Goal: Information Seeking & Learning: Learn about a topic

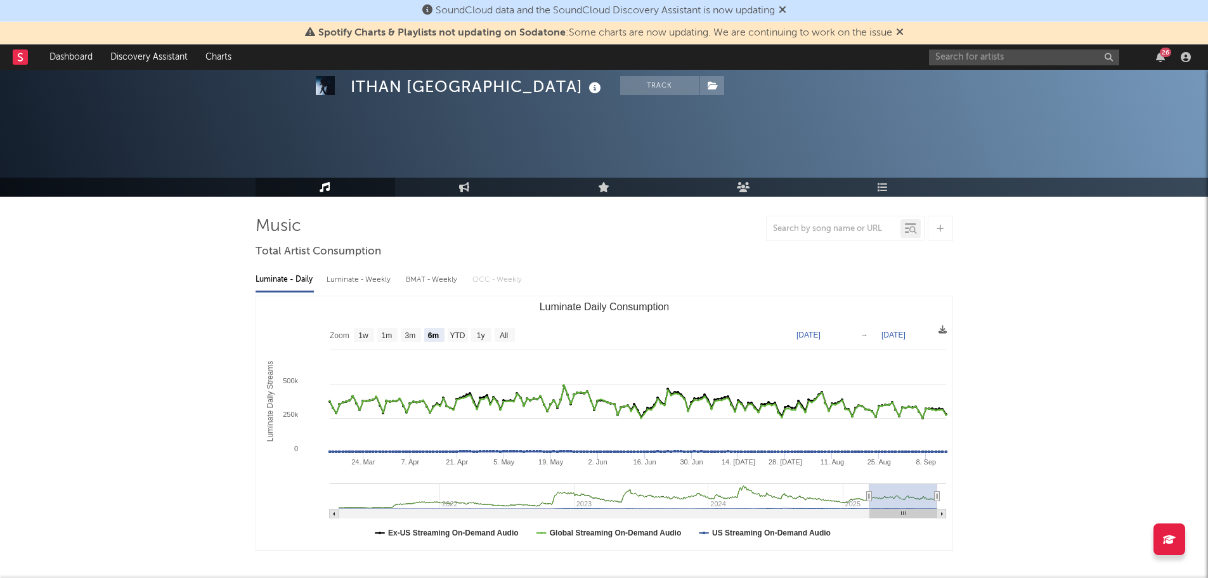
select select "6m"
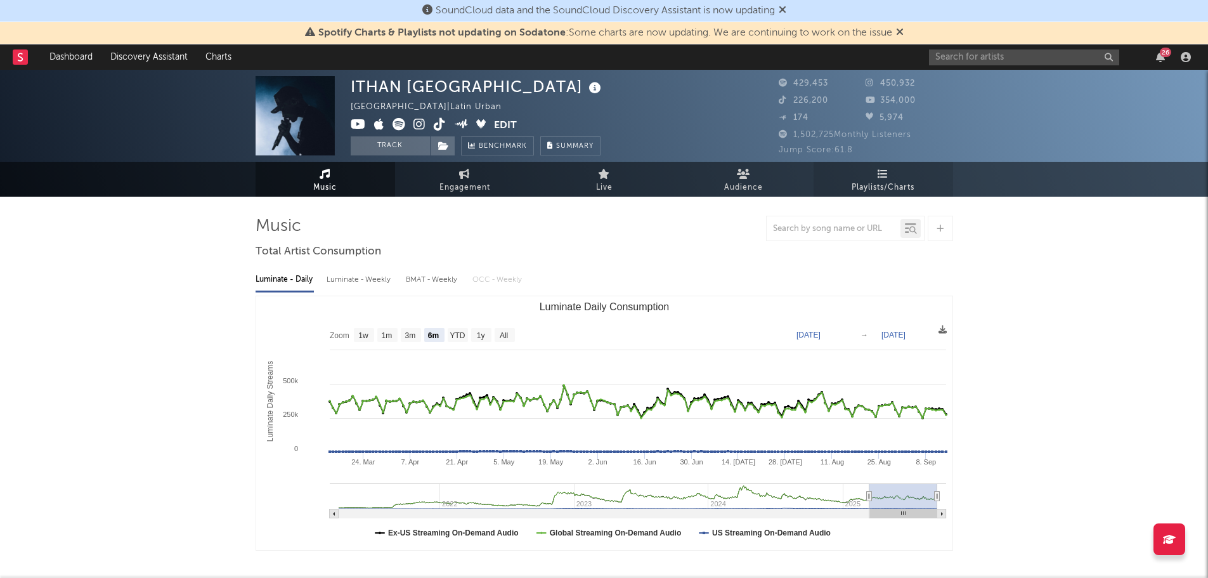
click at [885, 188] on span "Playlists/Charts" at bounding box center [882, 187] width 63 height 15
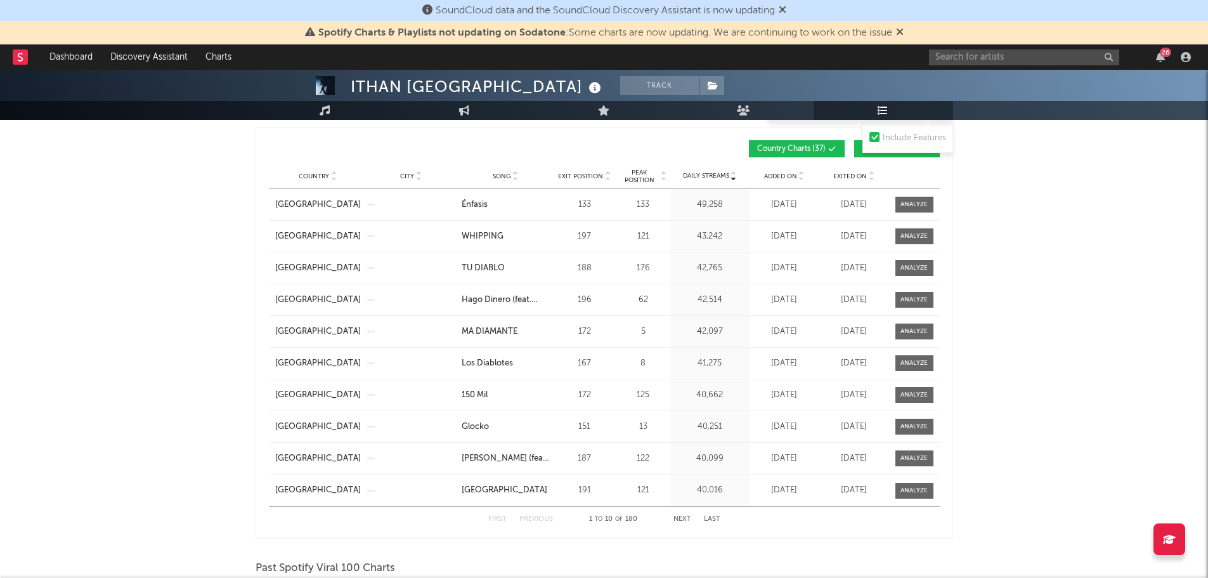
scroll to position [1078, 0]
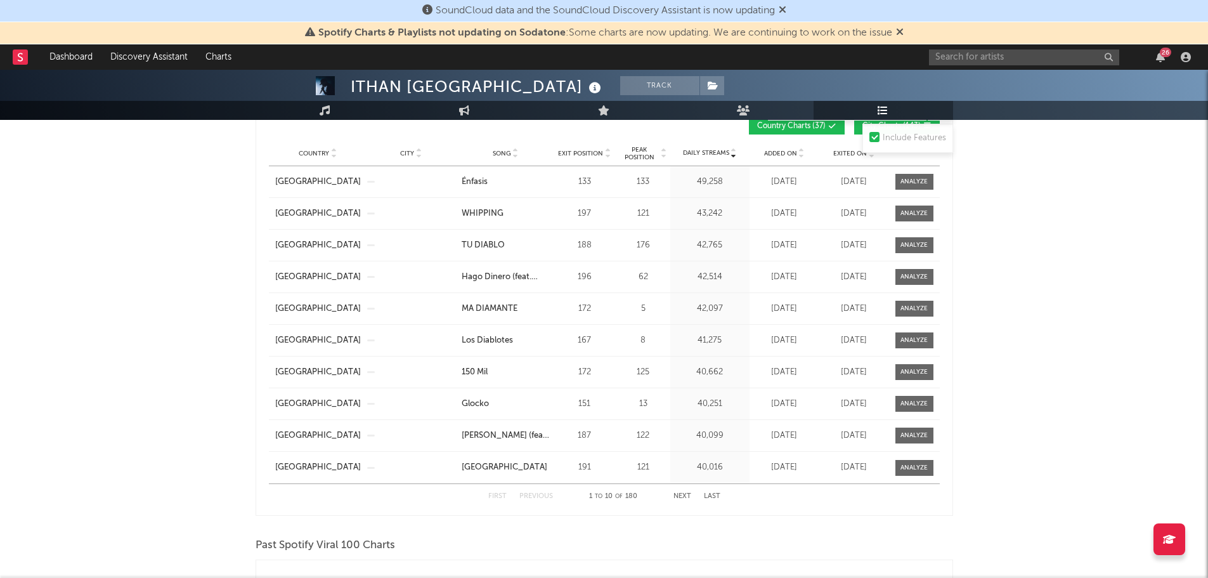
click at [499, 150] on span "Song" at bounding box center [502, 154] width 18 height 8
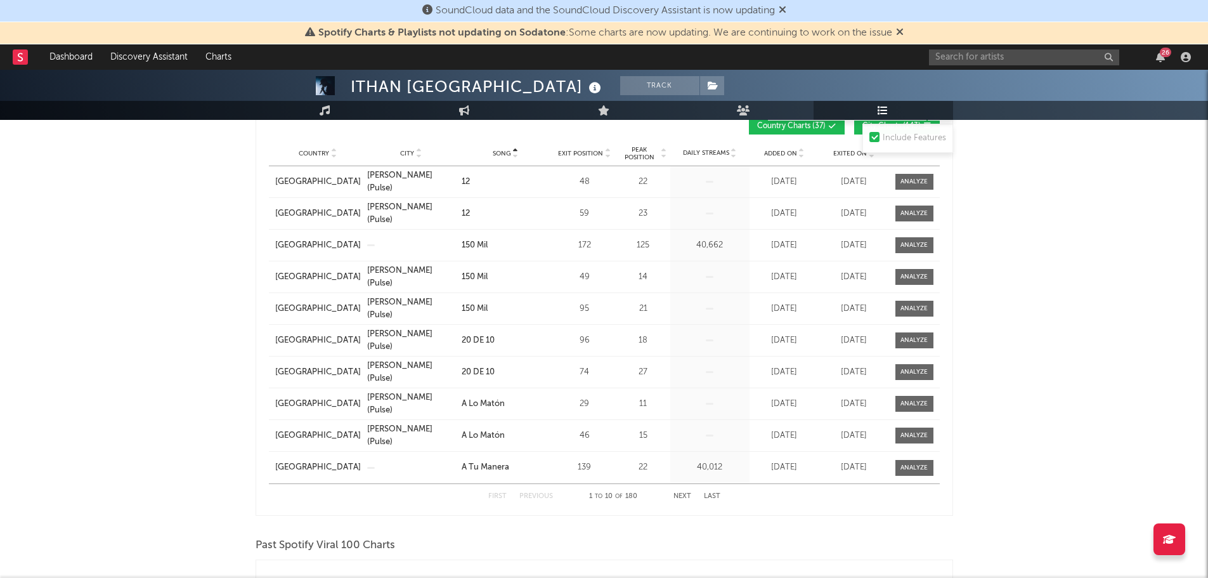
click at [682, 493] on button "Next" at bounding box center [682, 496] width 18 height 7
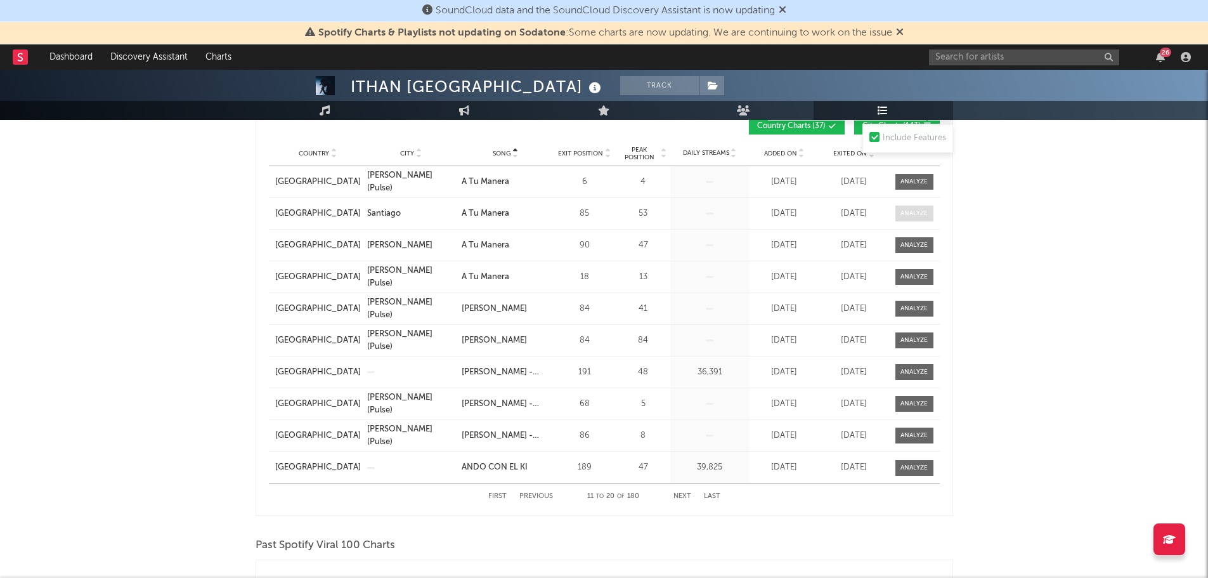
click at [924, 217] on span at bounding box center [914, 213] width 38 height 16
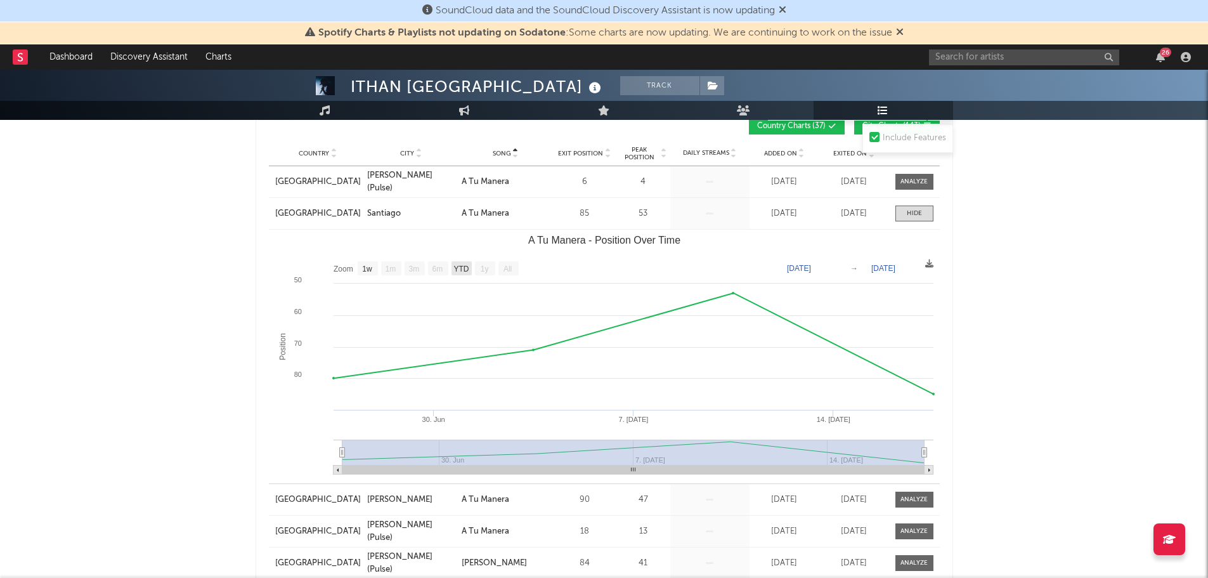
click at [455, 268] on text "YTD" at bounding box center [460, 268] width 15 height 9
select select "YTD"
click at [888, 267] on text "[DATE]" at bounding box center [883, 268] width 24 height 9
click at [919, 266] on input "[DATE]" at bounding box center [889, 268] width 59 height 13
click at [1032, 306] on div "ITHAN NY Track [GEOGRAPHIC_DATA] | Latin Urban Edit Track Benchmark Summary 429…" at bounding box center [604, 365] width 1208 height 2747
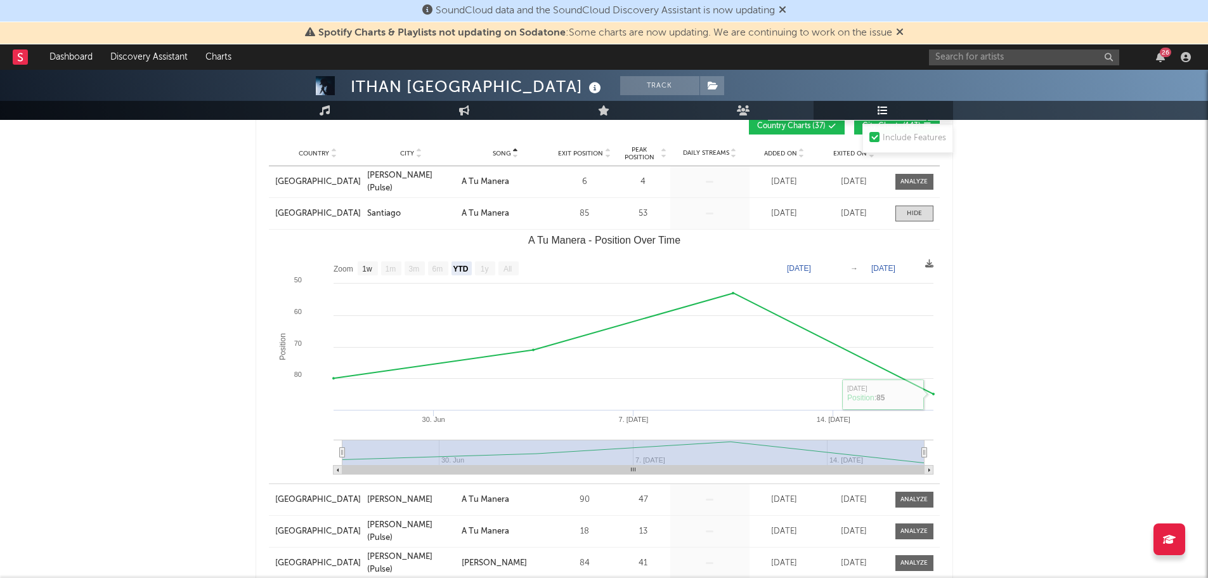
click at [895, 268] on text "[DATE]" at bounding box center [883, 268] width 24 height 9
click at [914, 264] on input "[DATE]" at bounding box center [889, 268] width 59 height 13
click at [919, 266] on input "[DATE]" at bounding box center [889, 268] width 59 height 13
type input "[DATE]"
click at [1048, 396] on div "ITHAN NY Track [GEOGRAPHIC_DATA] | Latin Urban Edit Track Benchmark Summary 429…" at bounding box center [604, 365] width 1208 height 2747
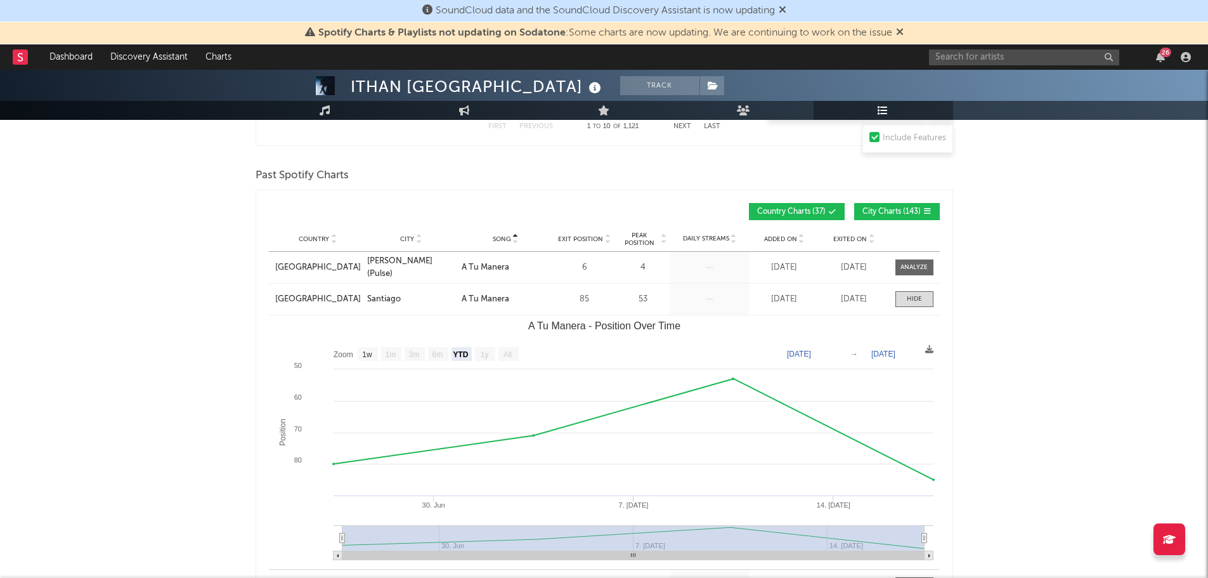
scroll to position [1014, 0]
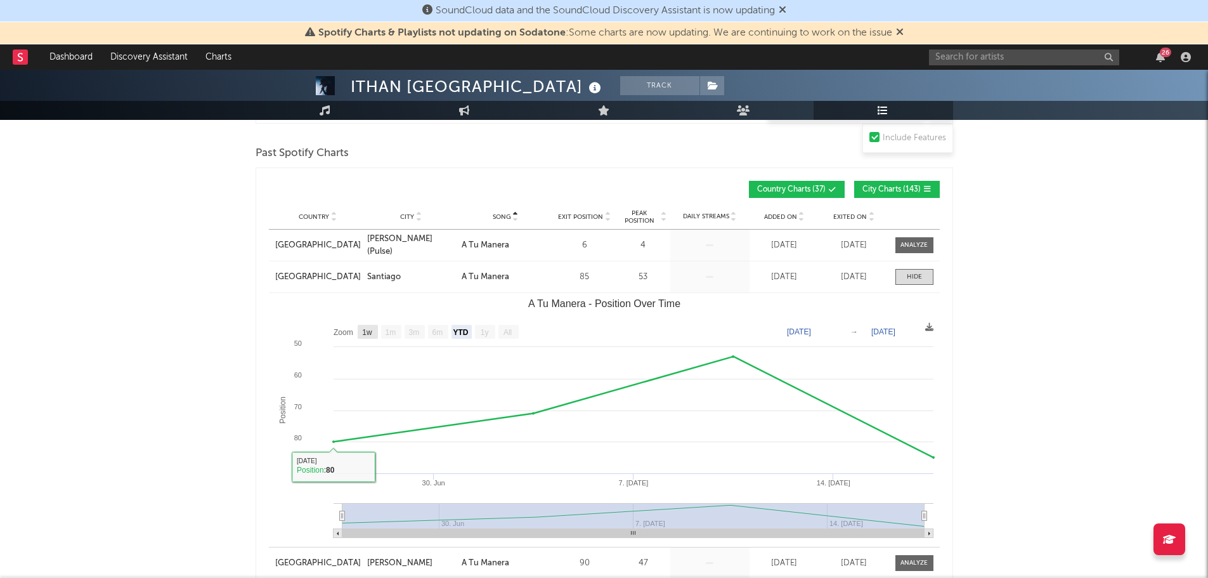
click at [370, 328] on text "1w" at bounding box center [367, 332] width 10 height 9
select select "1w"
type input "[DATE]"
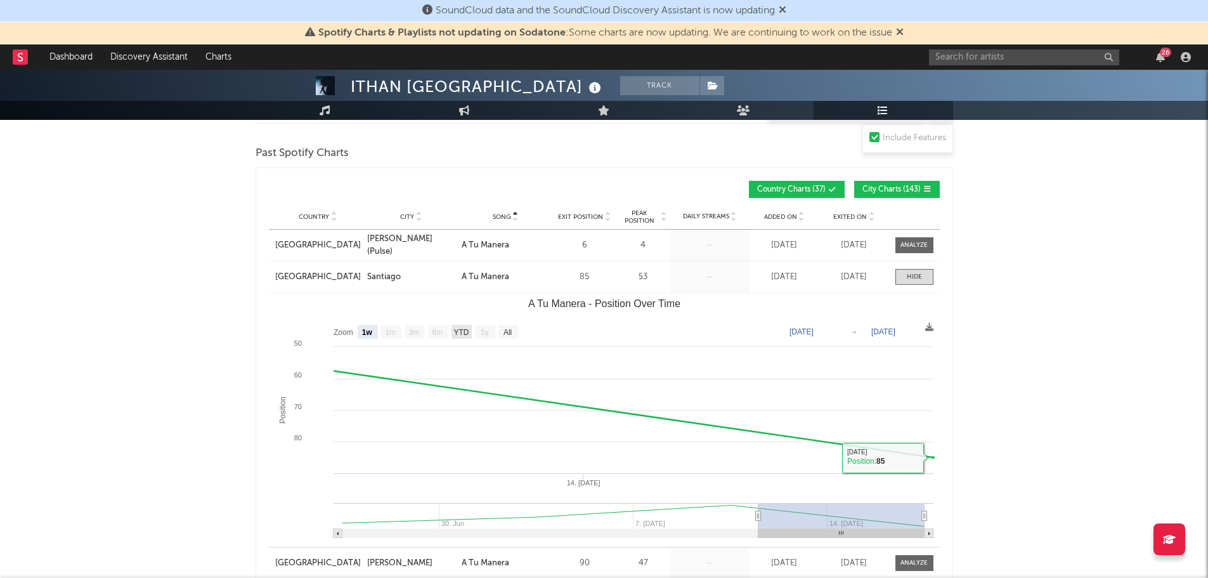
click at [460, 328] on text "YTD" at bounding box center [460, 332] width 15 height 9
select select "YTD"
type input "[DATE]"
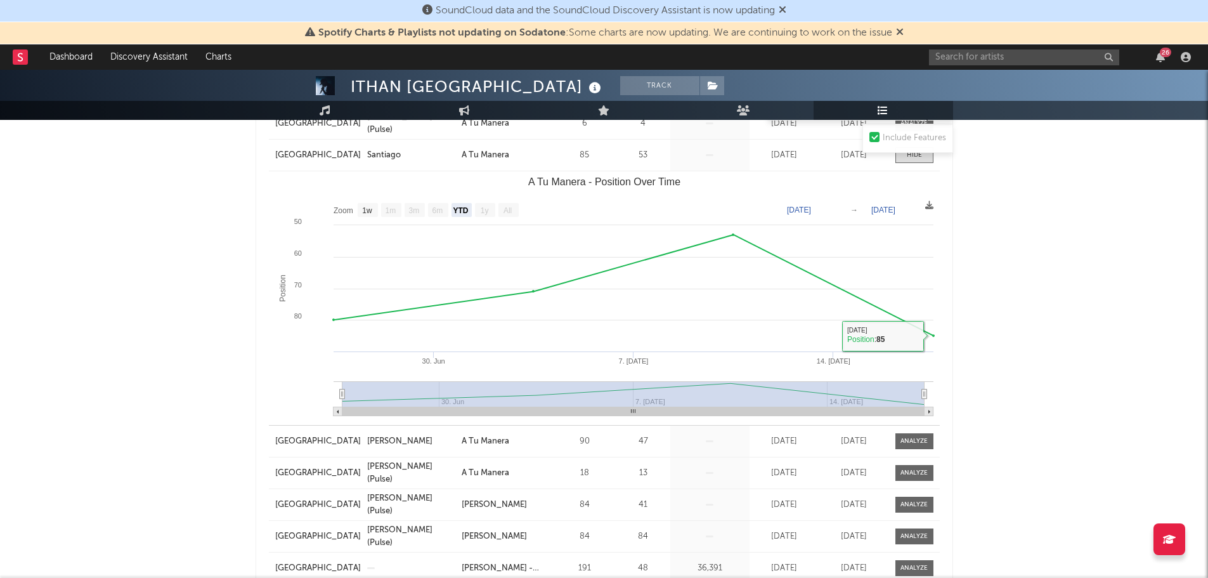
scroll to position [1141, 0]
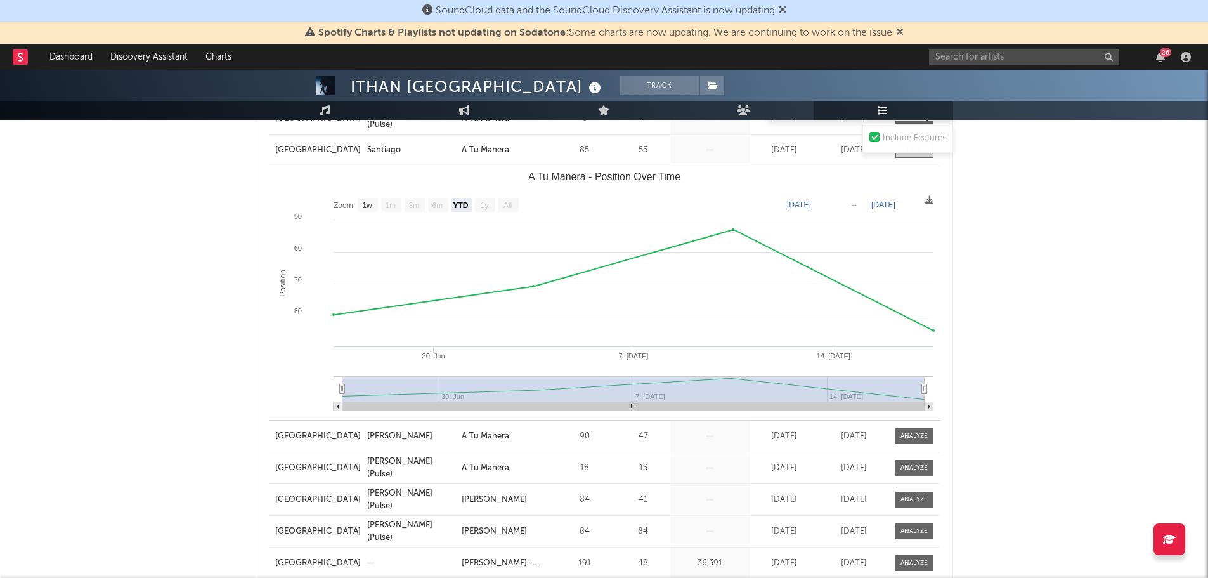
click at [1078, 382] on div "ITHAN NY Track [GEOGRAPHIC_DATA] | Latin Urban Edit Track Benchmark Summary 429…" at bounding box center [604, 302] width 1208 height 2747
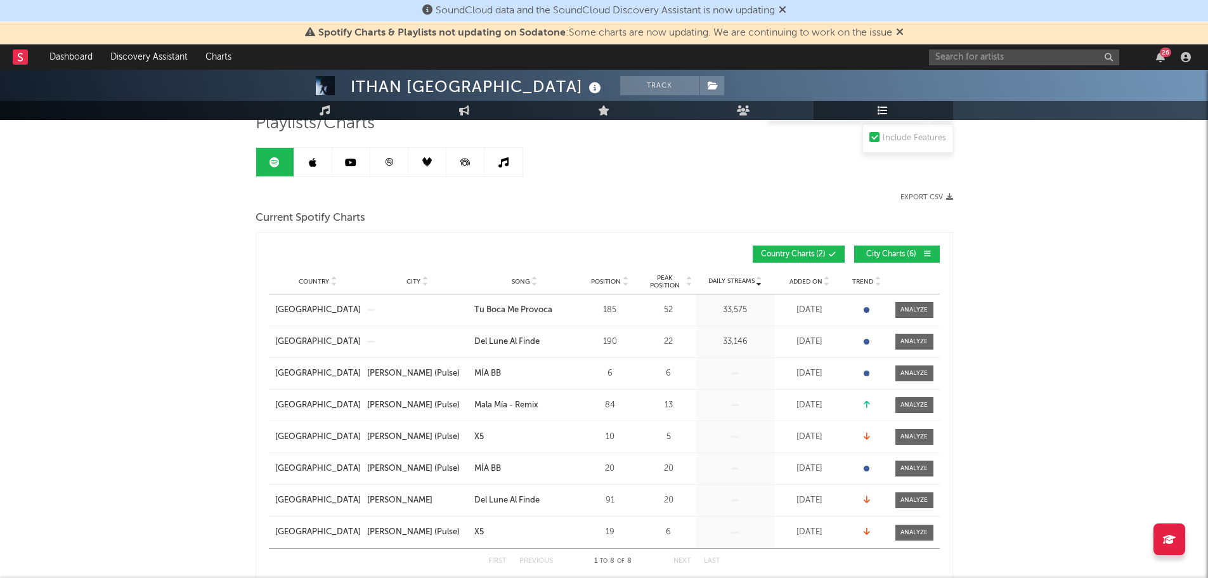
scroll to position [32, 0]
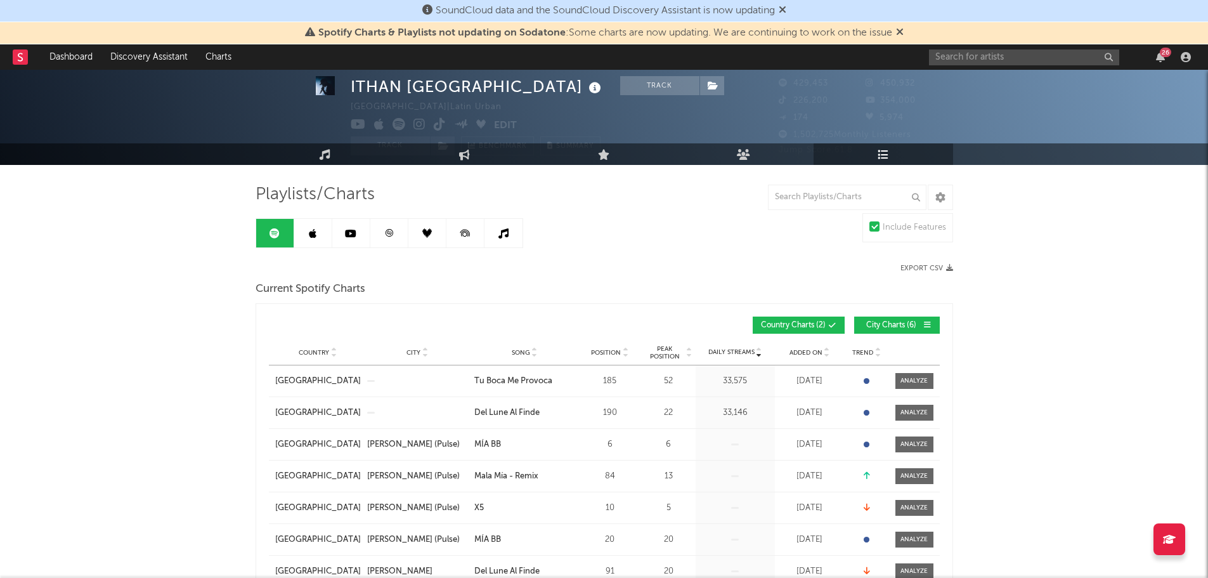
click at [352, 233] on icon at bounding box center [350, 233] width 11 height 10
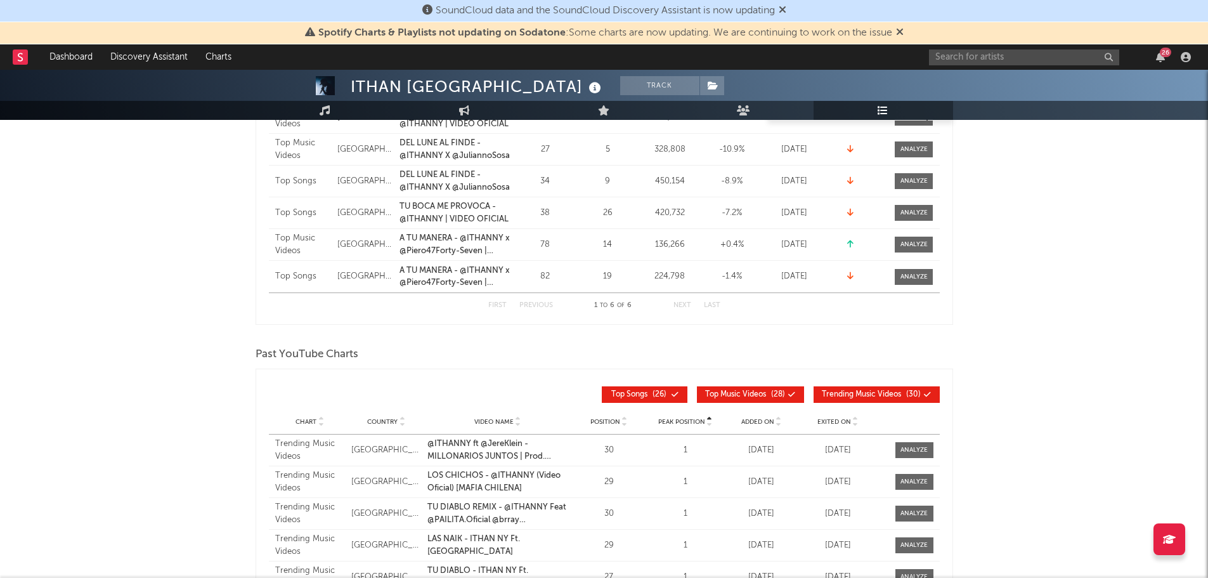
scroll to position [159, 0]
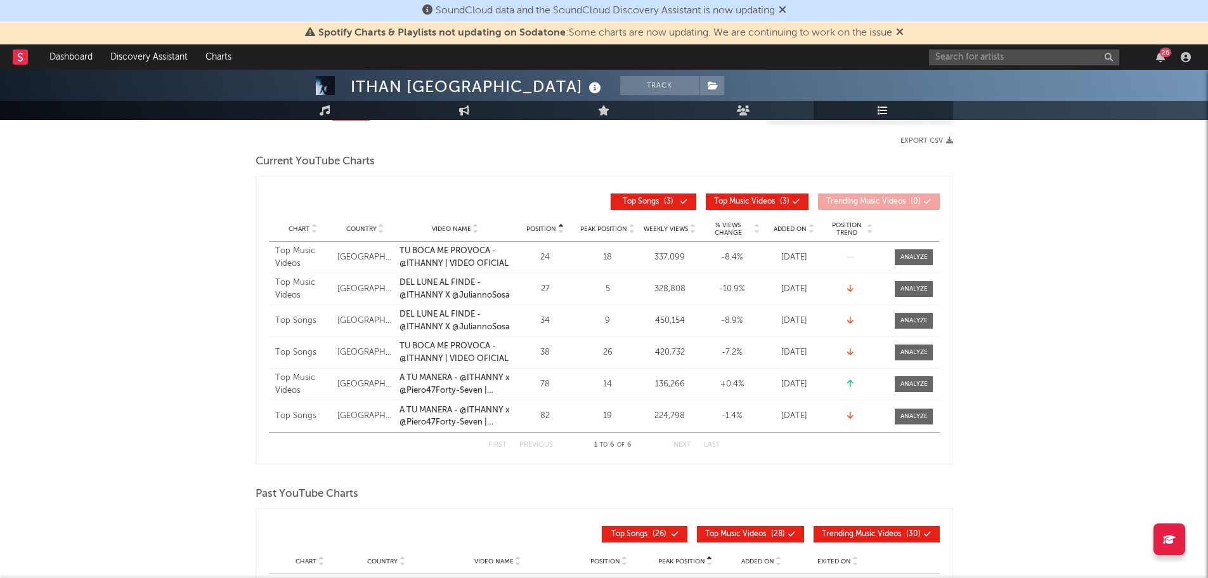
click at [448, 228] on span "Video Name" at bounding box center [451, 229] width 39 height 8
click at [910, 261] on div at bounding box center [913, 257] width 27 height 10
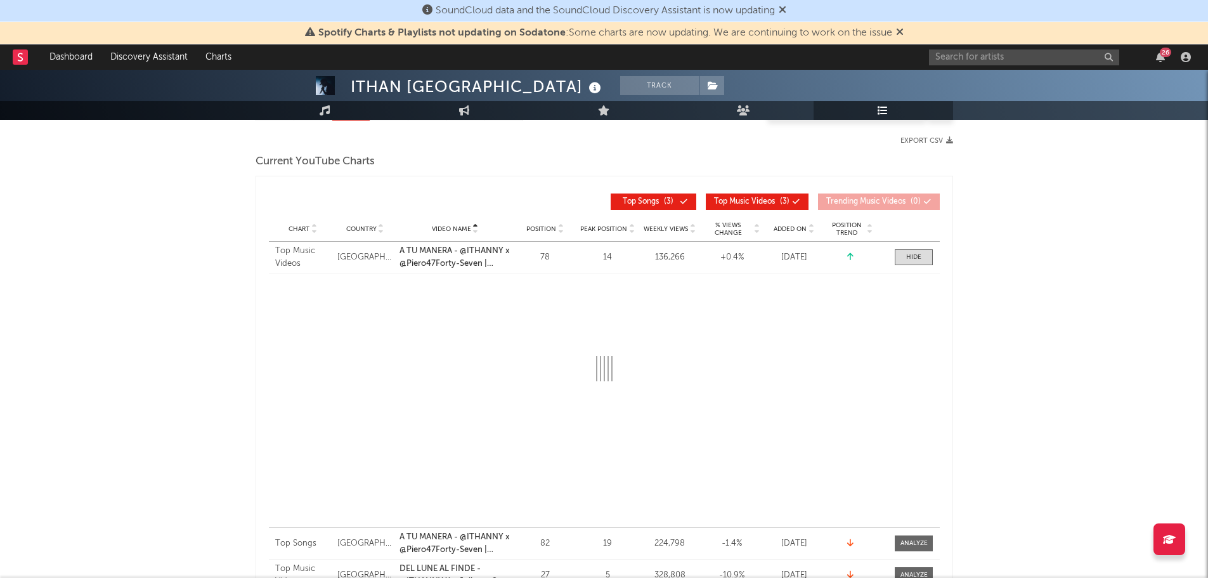
select select "1w"
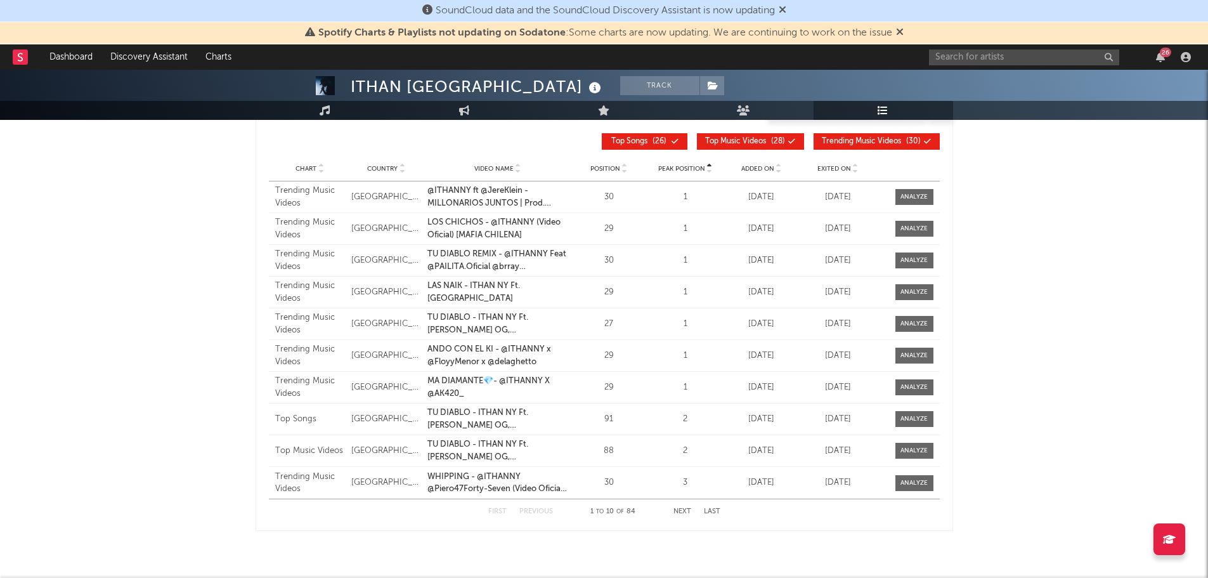
scroll to position [834, 0]
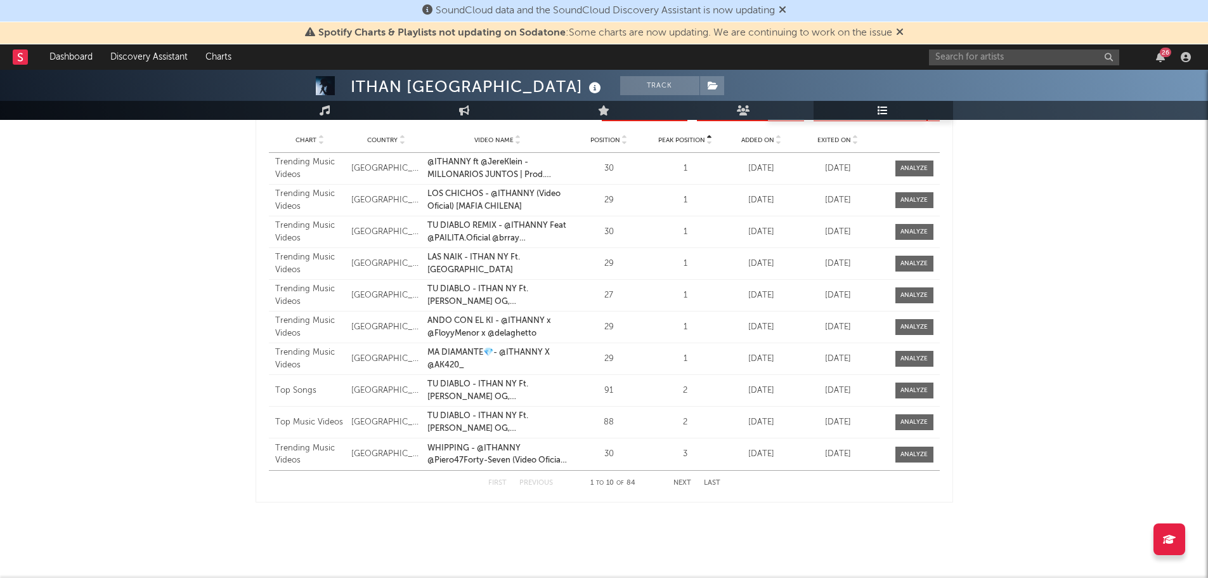
click at [473, 137] on div "Video Name" at bounding box center [497, 140] width 140 height 10
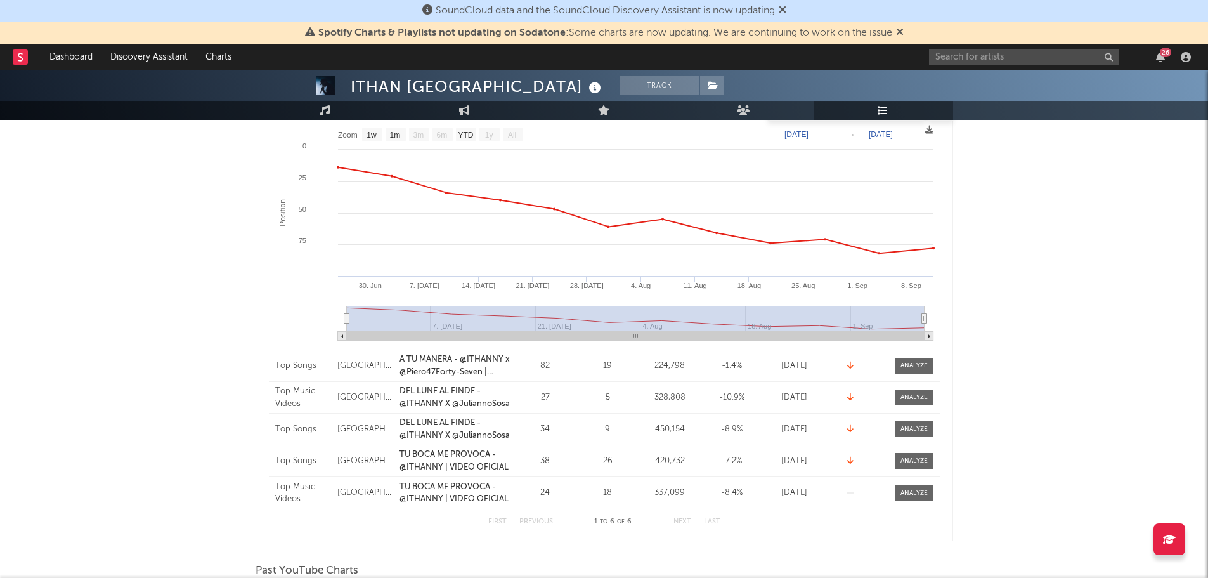
scroll to position [263, 0]
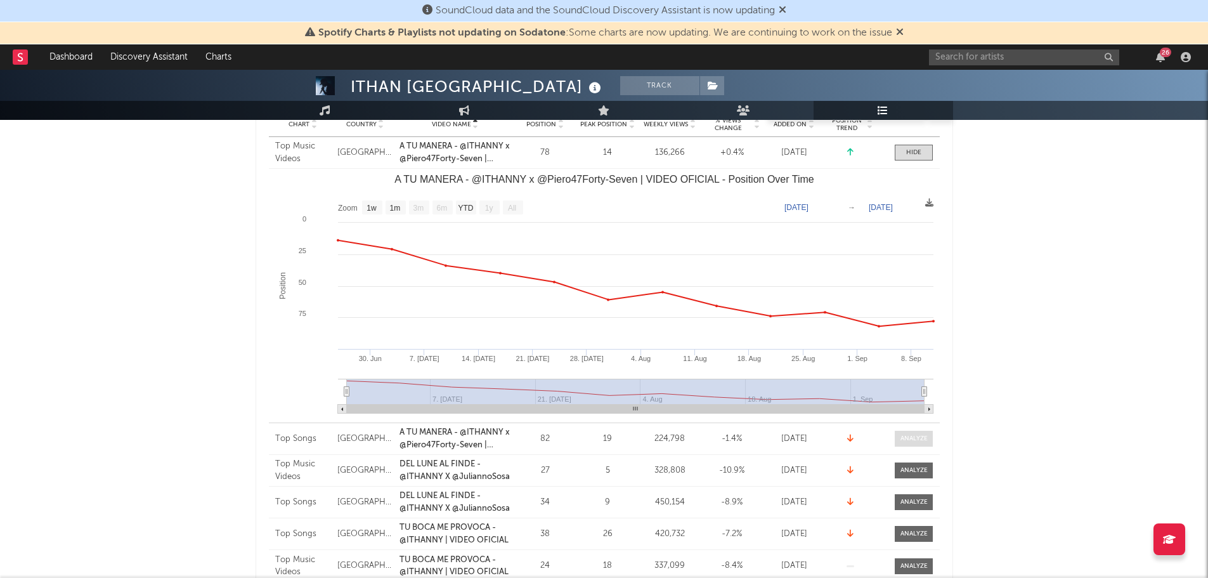
click at [917, 442] on div at bounding box center [913, 439] width 27 height 10
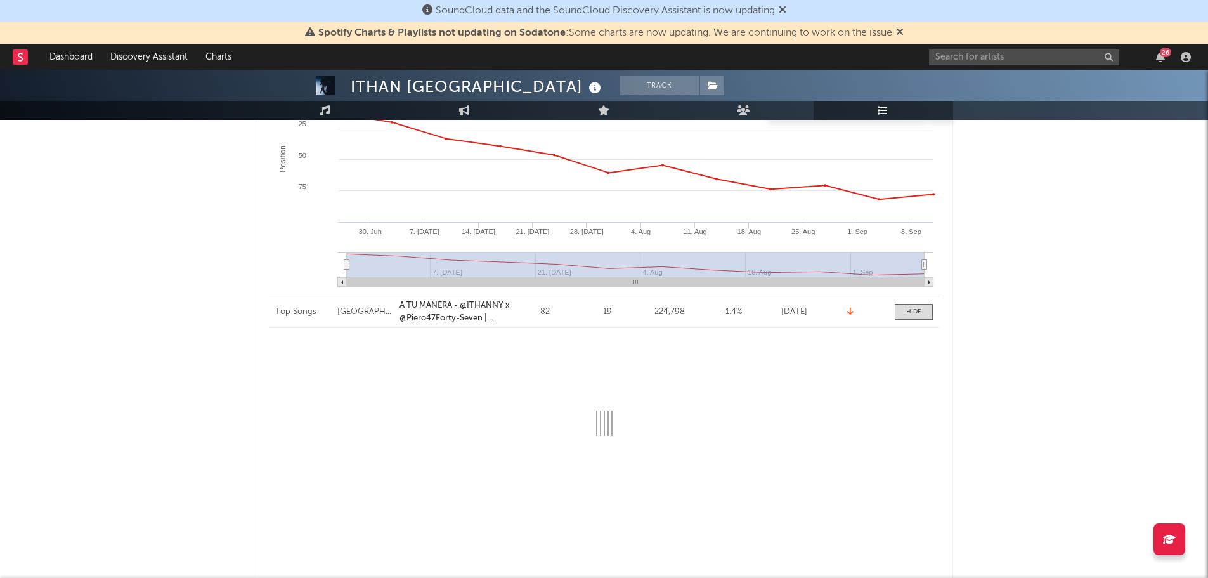
select select "1w"
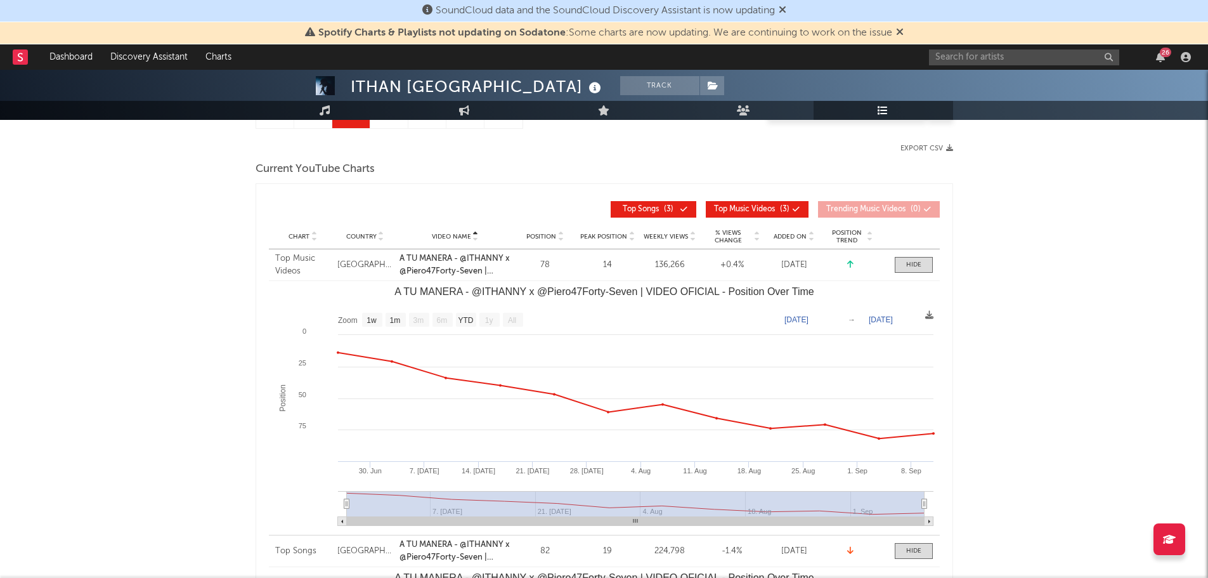
scroll to position [136, 0]
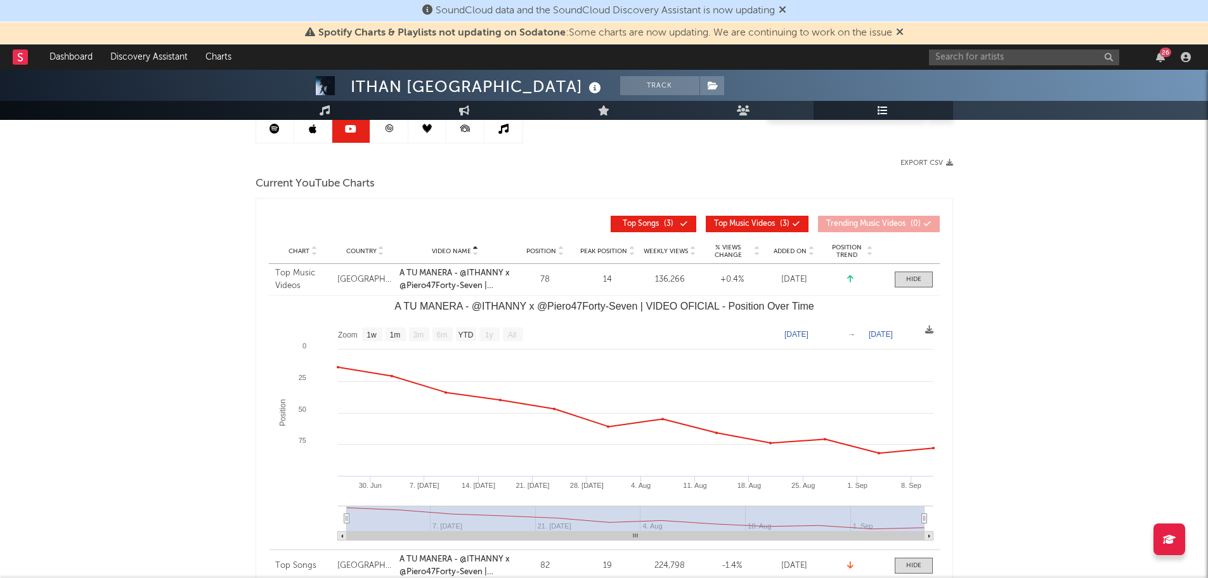
click at [314, 138] on link at bounding box center [313, 128] width 38 height 29
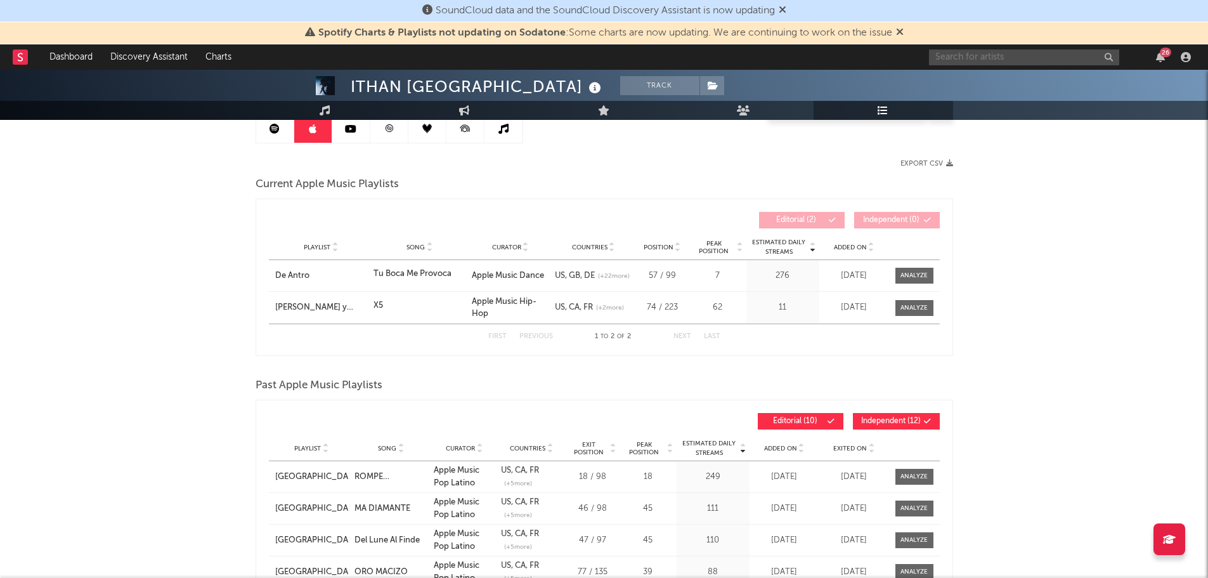
click at [1058, 55] on input "text" at bounding box center [1024, 57] width 190 height 16
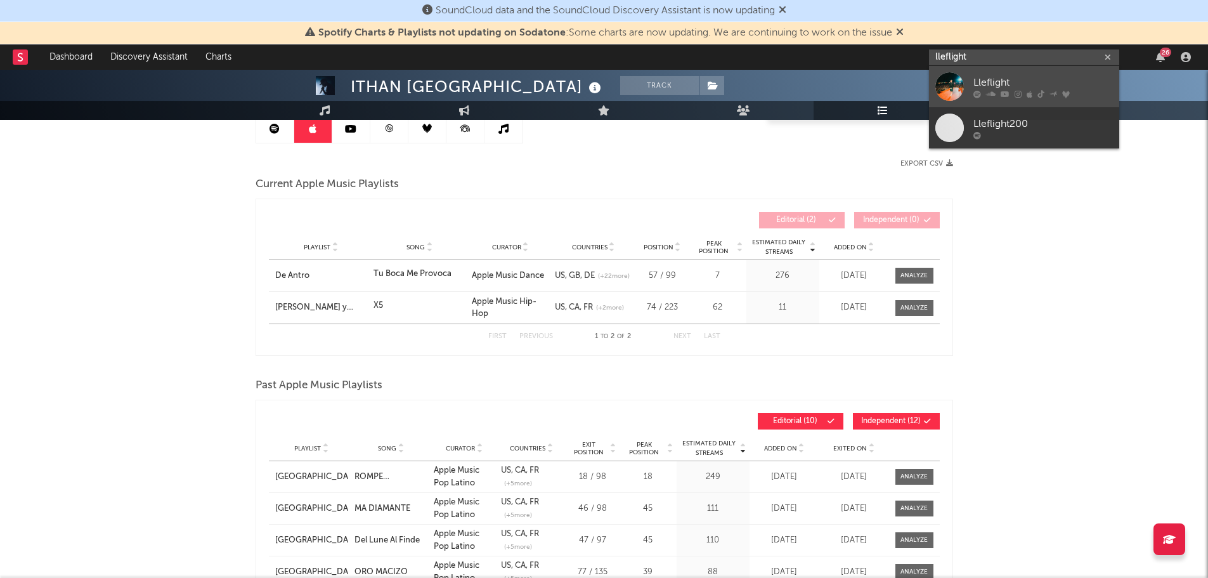
type input "lleflight"
drag, startPoint x: 979, startPoint y: 79, endPoint x: 922, endPoint y: 4, distance: 94.6
click at [979, 79] on div "Lleflight" at bounding box center [1042, 82] width 139 height 15
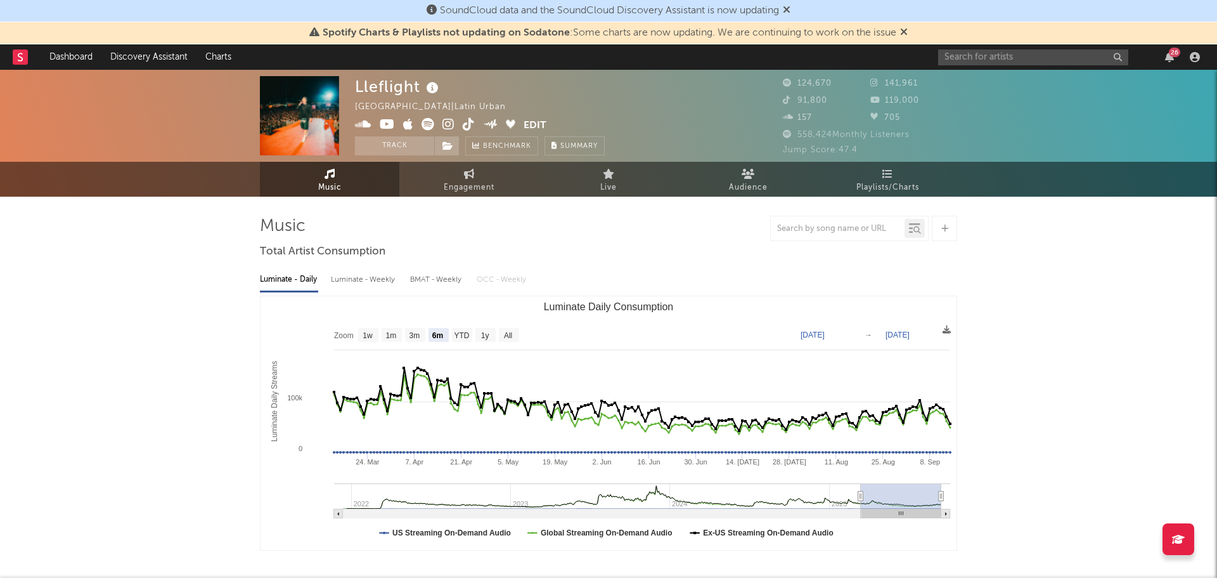
select select "6m"
click at [870, 180] on span "Playlists/Charts" at bounding box center [882, 187] width 63 height 15
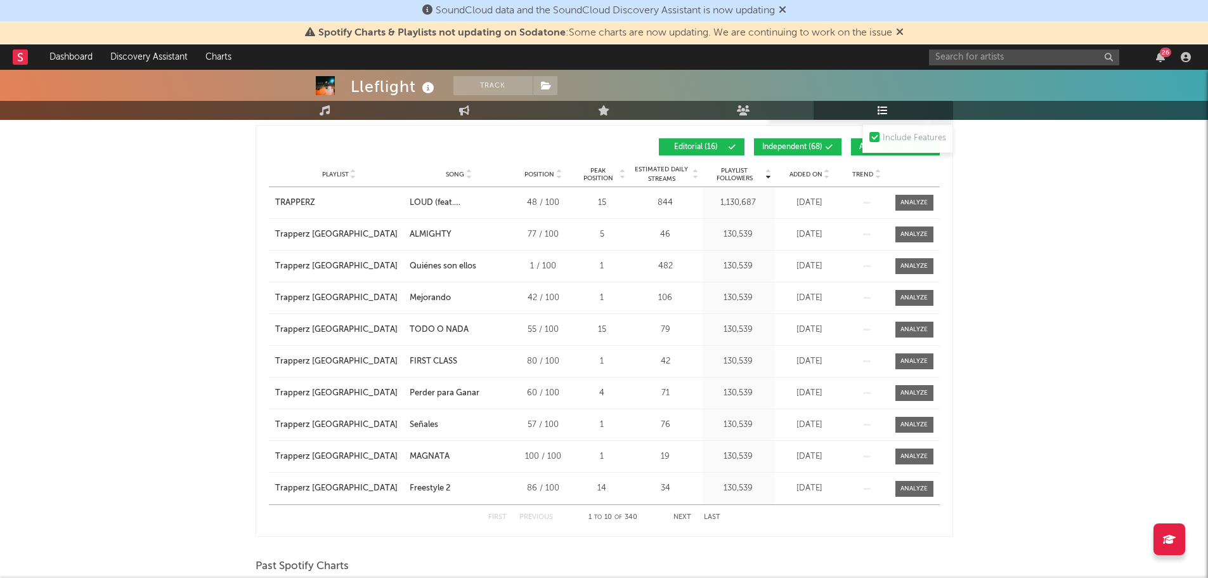
scroll to position [444, 0]
click at [450, 174] on span "Song" at bounding box center [455, 174] width 18 height 8
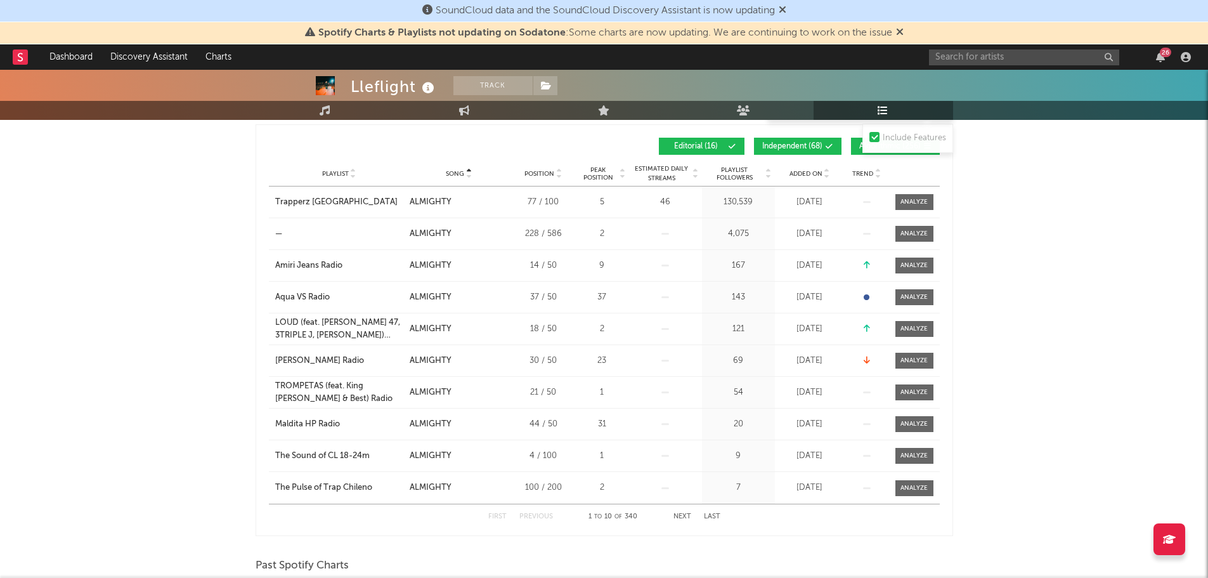
click at [680, 515] on button "Next" at bounding box center [682, 516] width 18 height 7
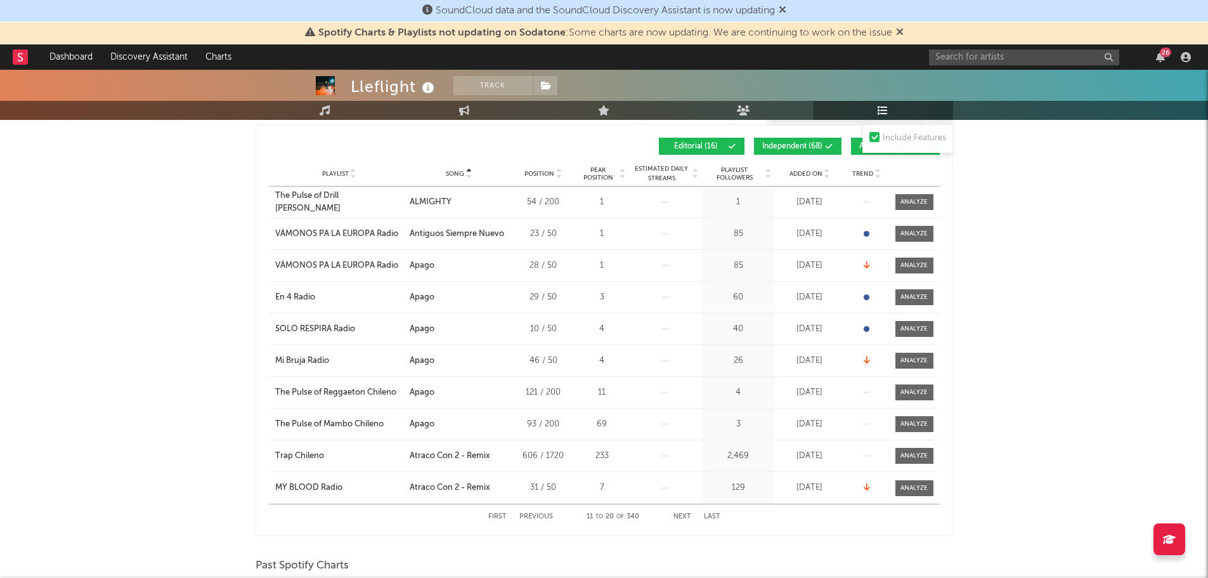
click at [525, 514] on button "Previous" at bounding box center [536, 516] width 34 height 7
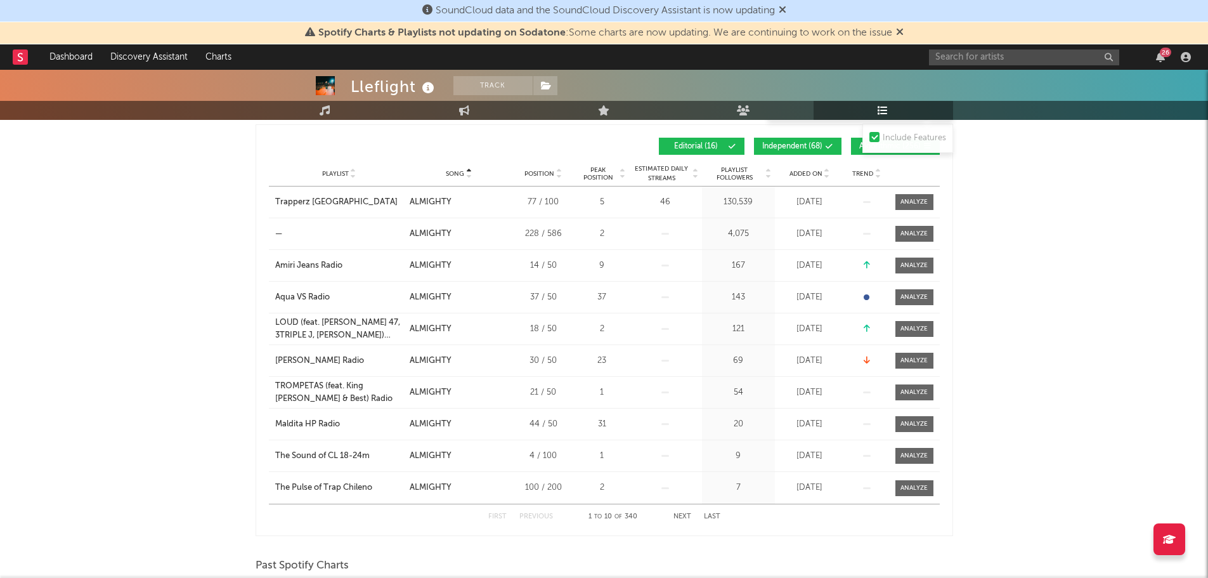
click at [673, 519] on div "First Previous 1 to 10 of 340 Next Last" at bounding box center [604, 516] width 232 height 25
click at [676, 515] on button "Next" at bounding box center [682, 516] width 18 height 7
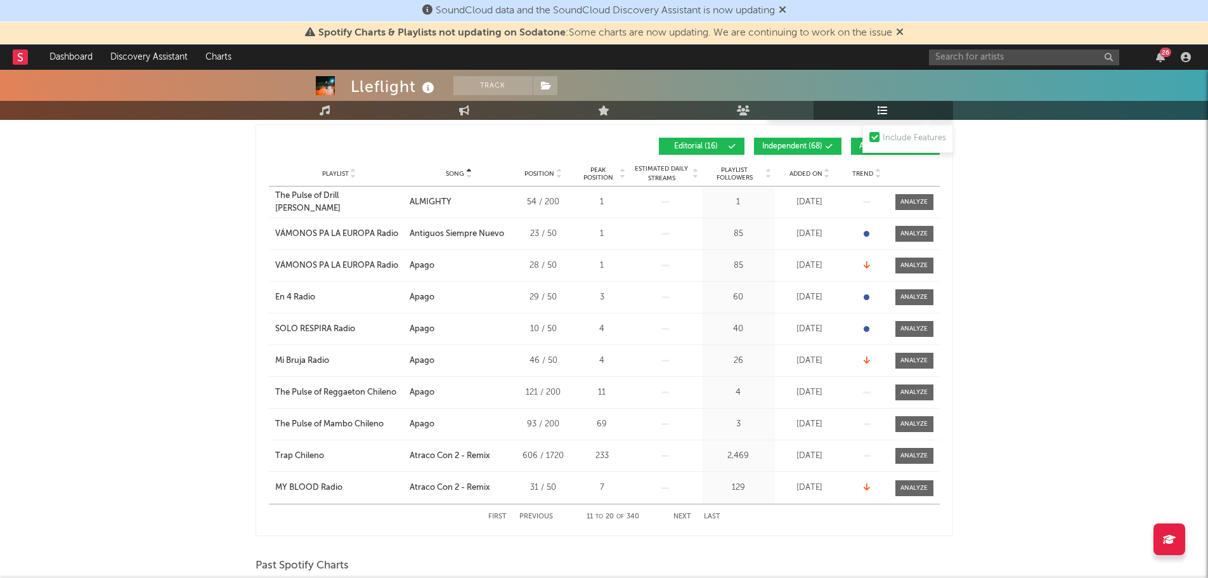
click at [676, 515] on button "Next" at bounding box center [682, 516] width 18 height 7
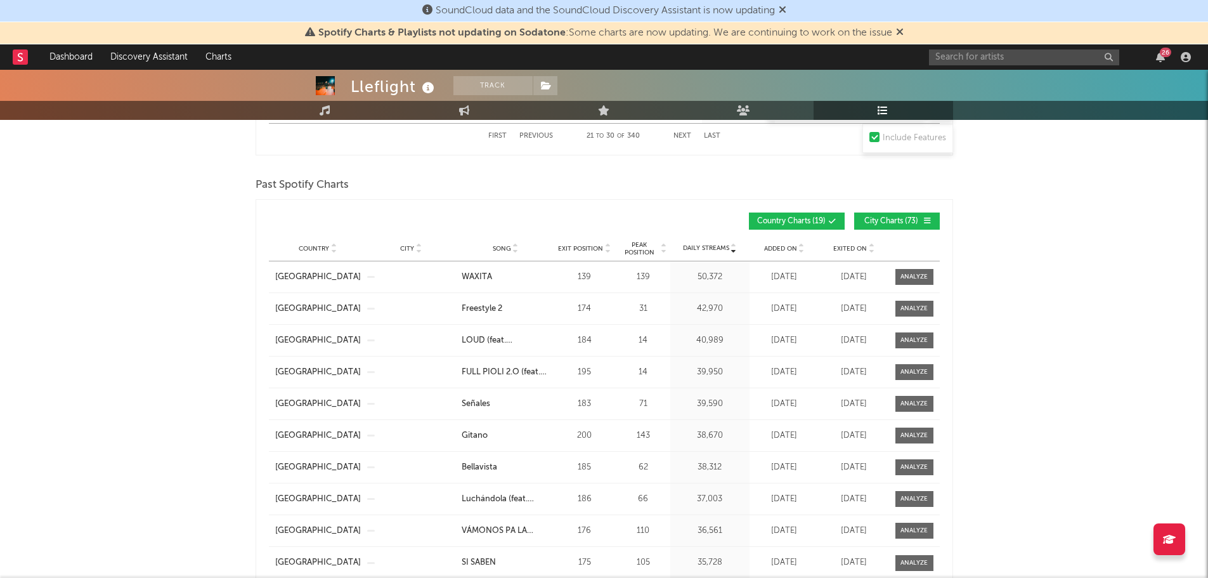
scroll to position [888, 0]
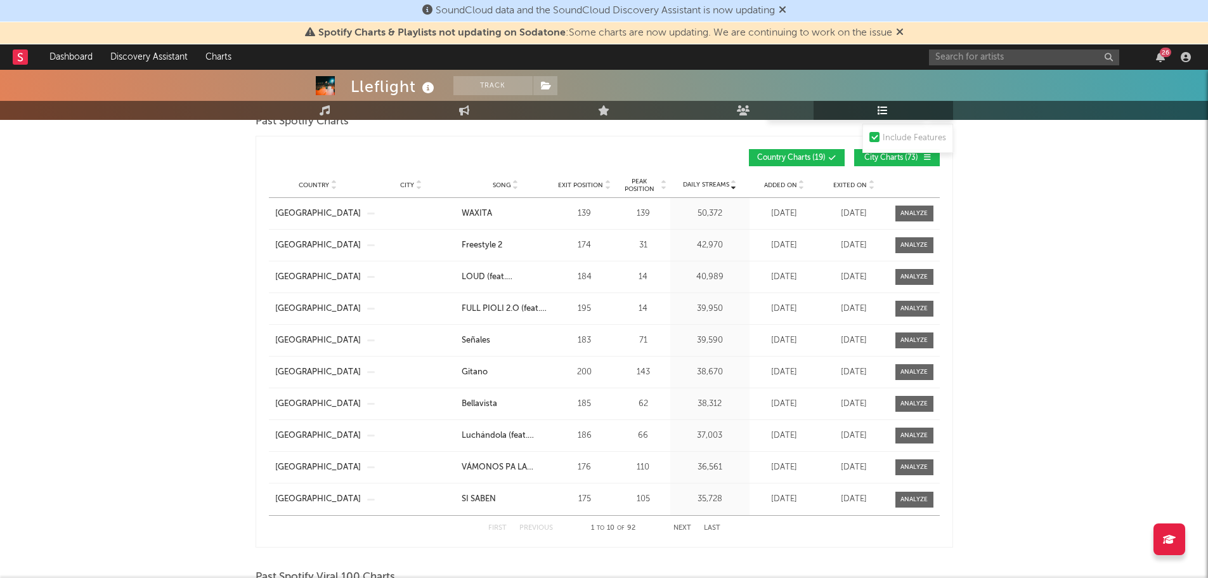
click at [501, 180] on div "Song" at bounding box center [506, 185] width 88 height 10
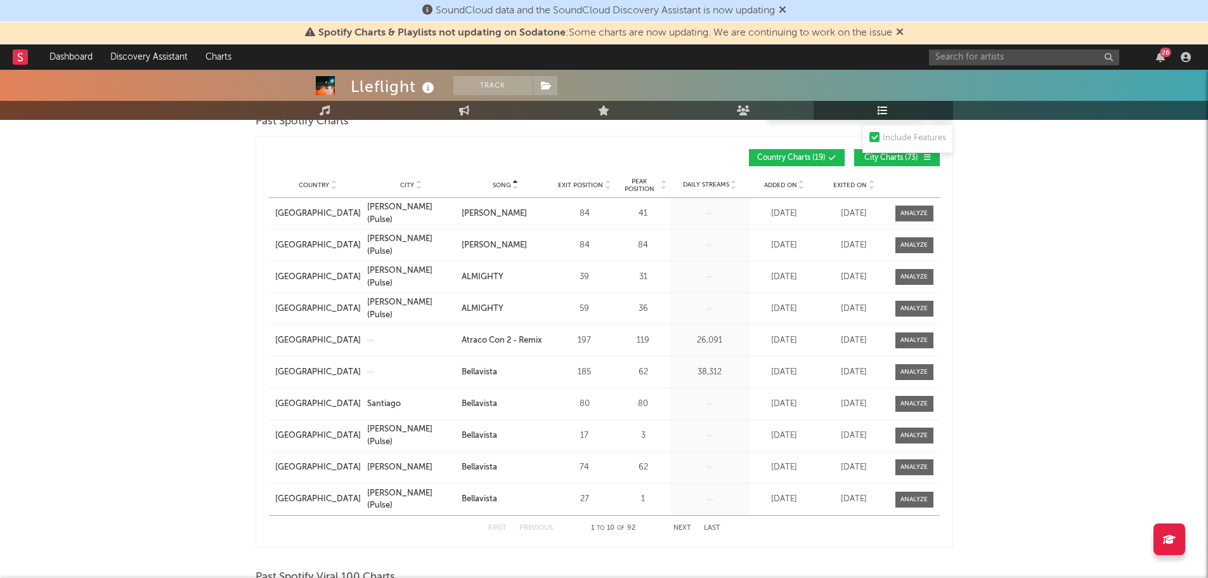
click at [682, 524] on button "Next" at bounding box center [682, 527] width 18 height 7
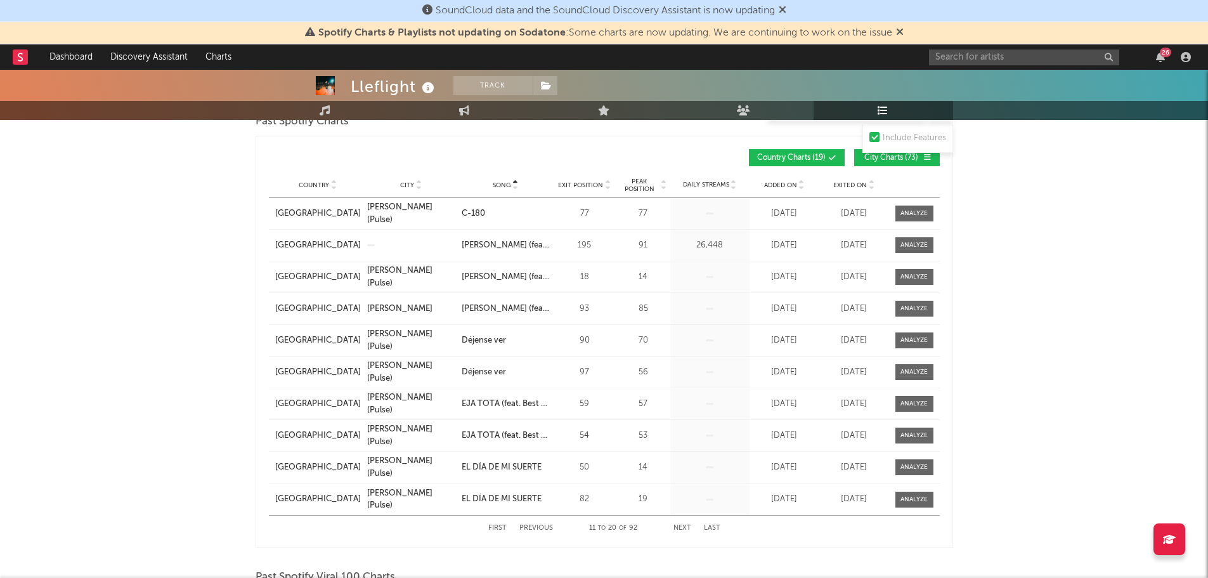
click at [677, 524] on button "Next" at bounding box center [682, 527] width 18 height 7
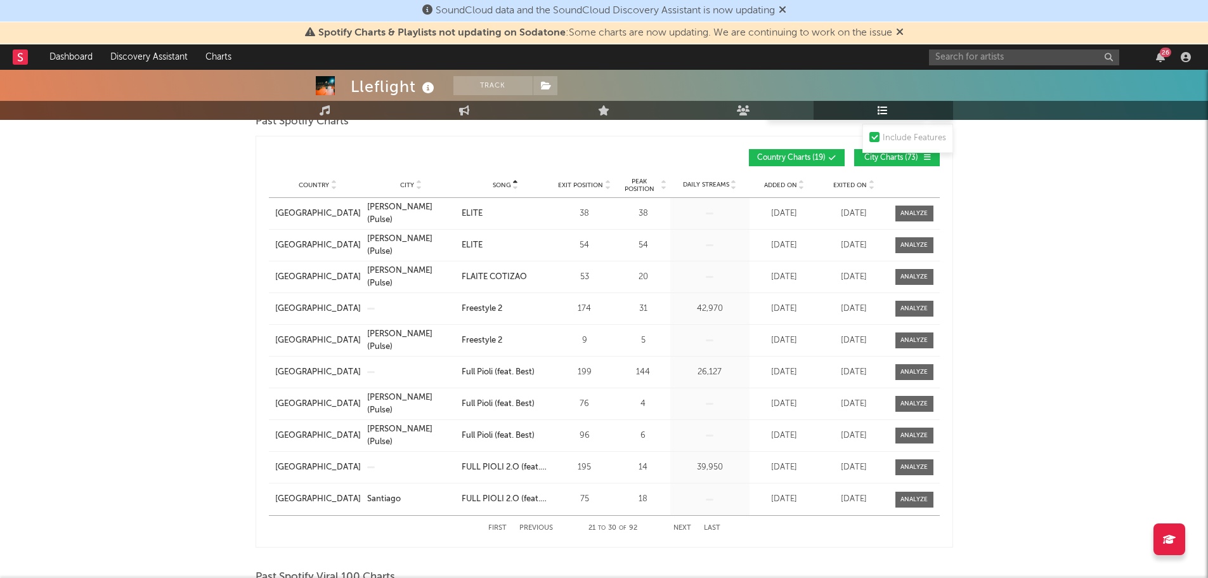
click at [677, 524] on button "Next" at bounding box center [682, 527] width 18 height 7
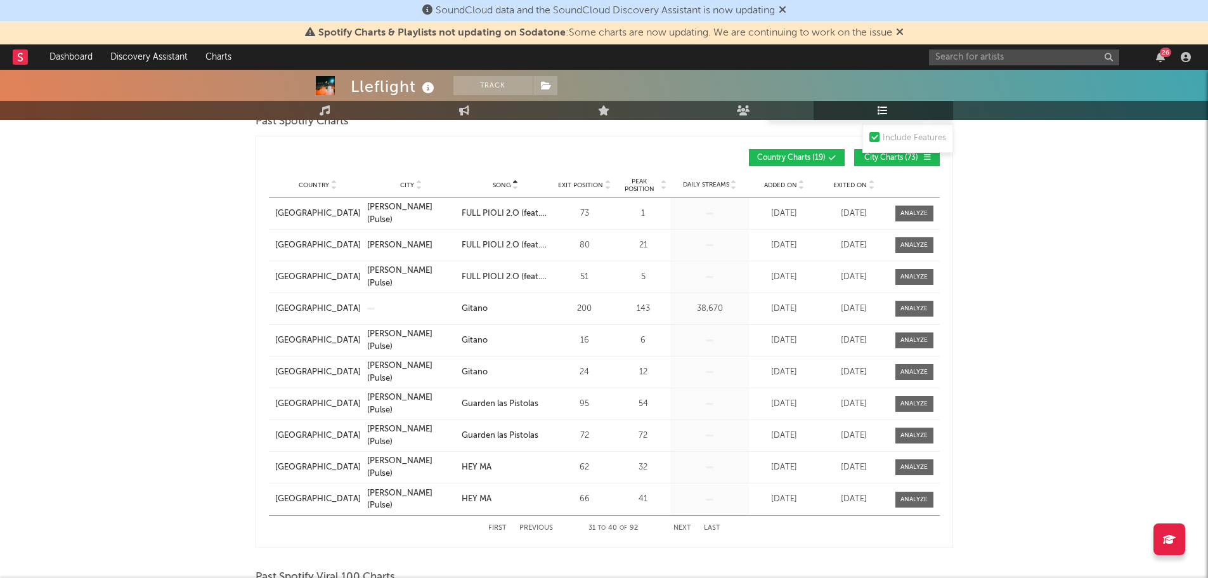
click at [677, 524] on button "Next" at bounding box center [682, 527] width 18 height 7
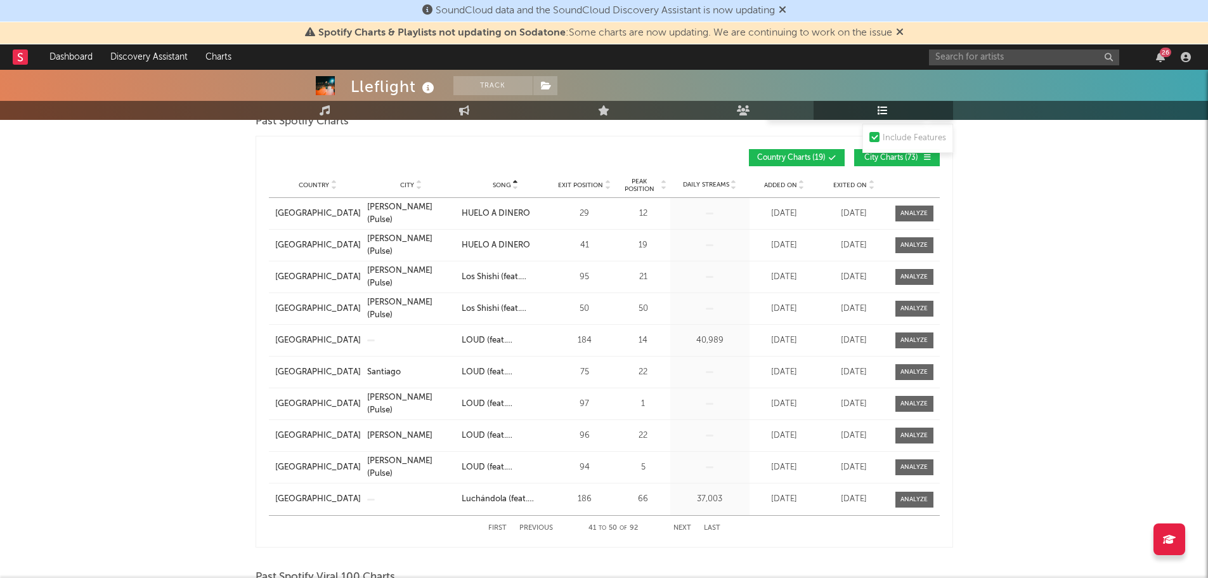
click at [677, 524] on button "Next" at bounding box center [682, 527] width 18 height 7
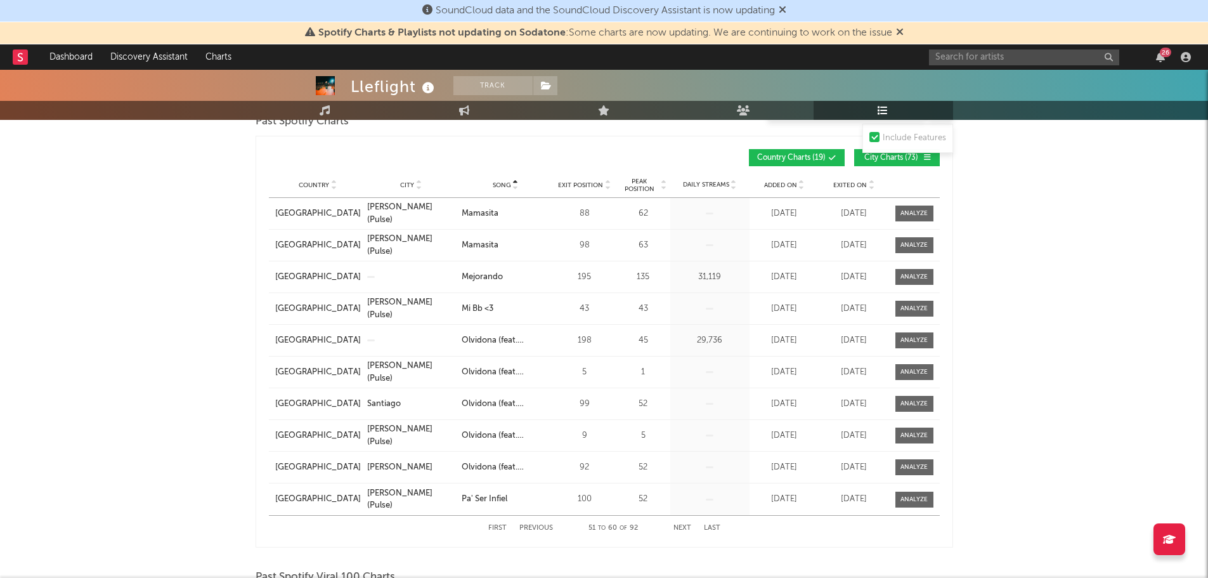
click at [685, 524] on button "Next" at bounding box center [682, 527] width 18 height 7
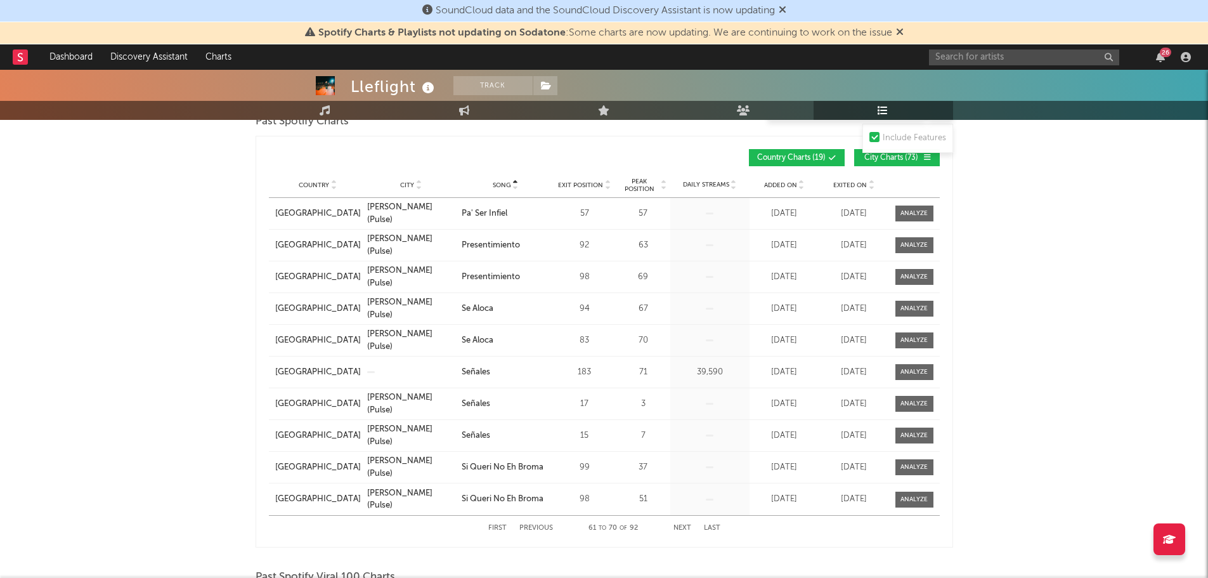
click at [685, 524] on button "Next" at bounding box center [682, 527] width 18 height 7
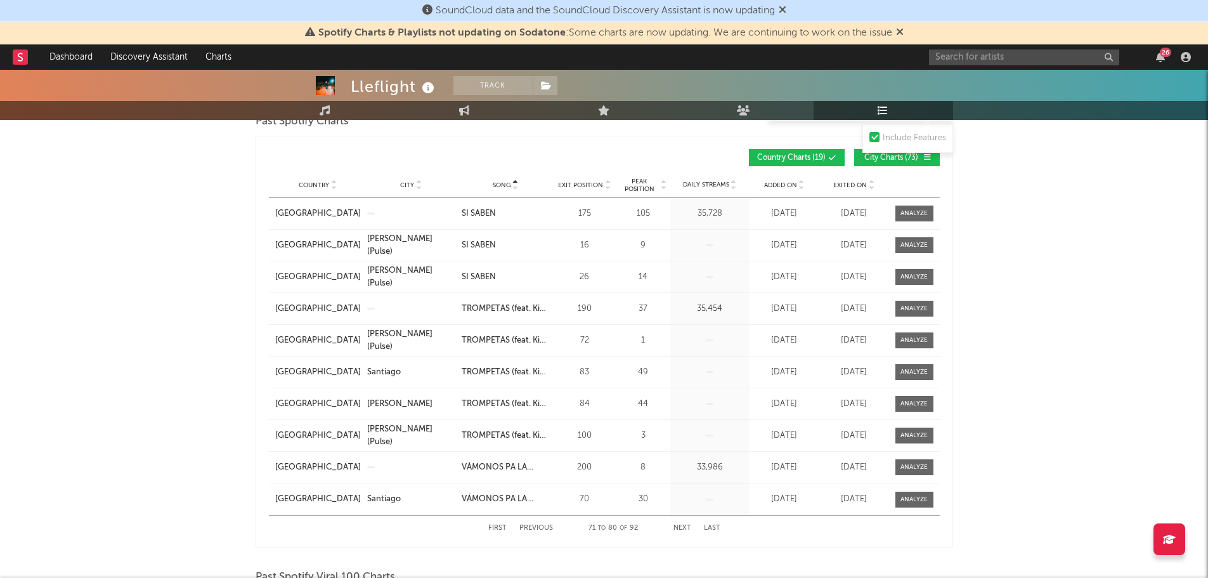
click at [682, 525] on button "Next" at bounding box center [682, 527] width 18 height 7
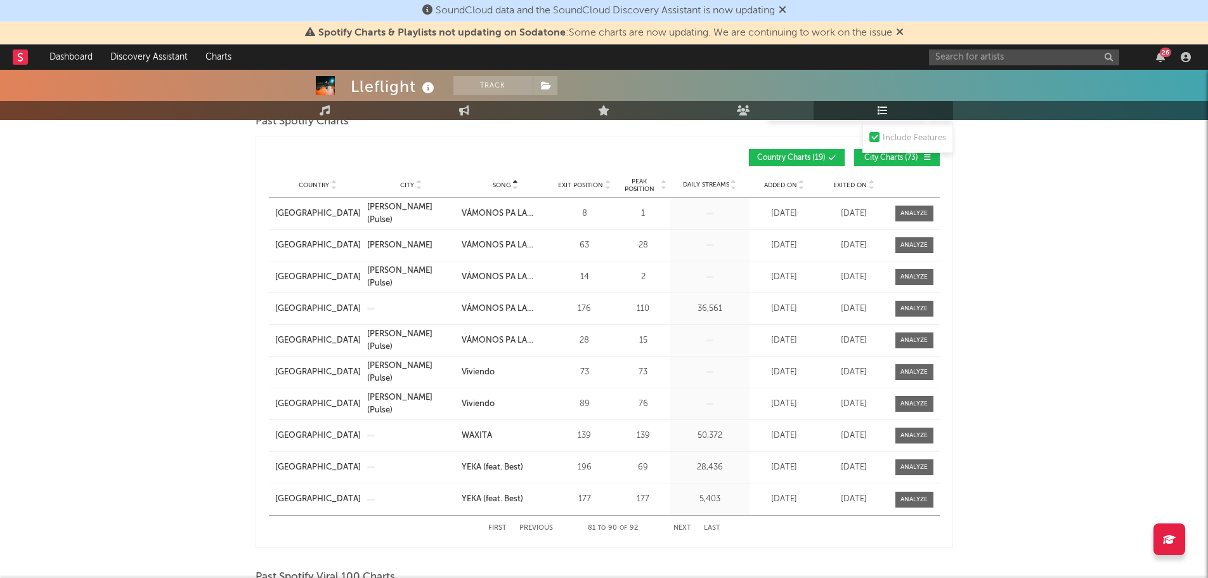
click at [780, 181] on span "Added On" at bounding box center [780, 185] width 33 height 8
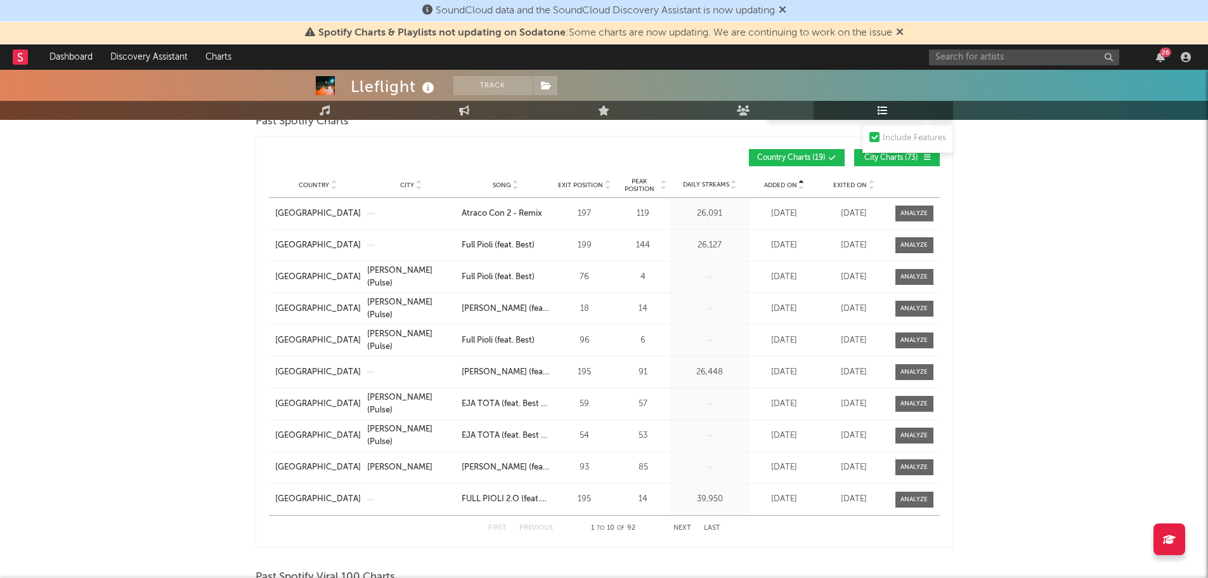
click at [780, 181] on span "Added On" at bounding box center [780, 185] width 33 height 8
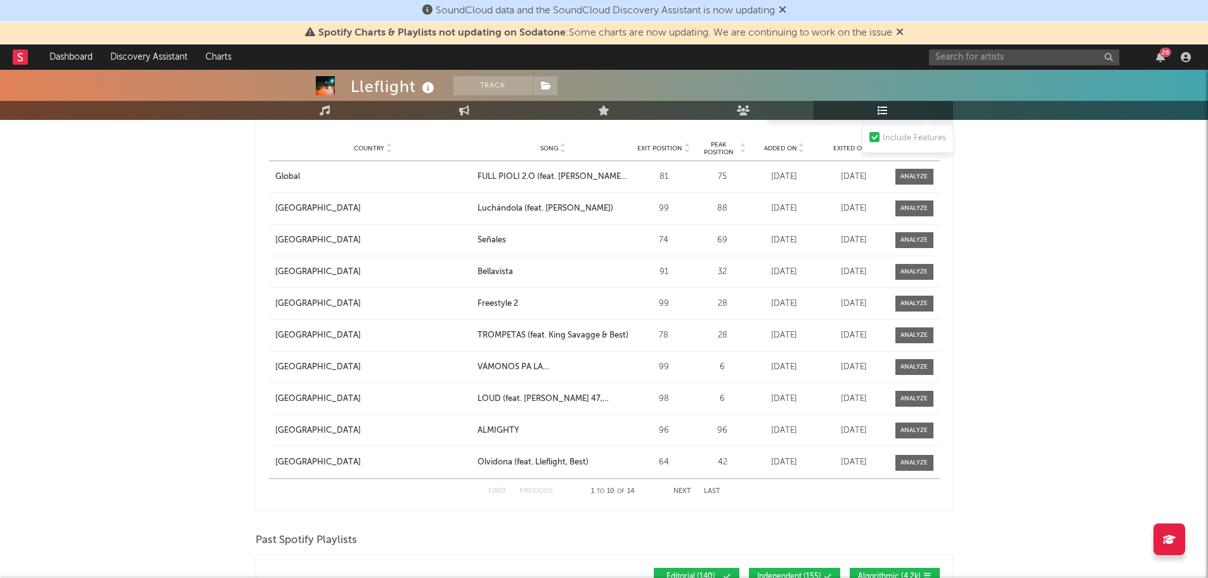
scroll to position [1331, 0]
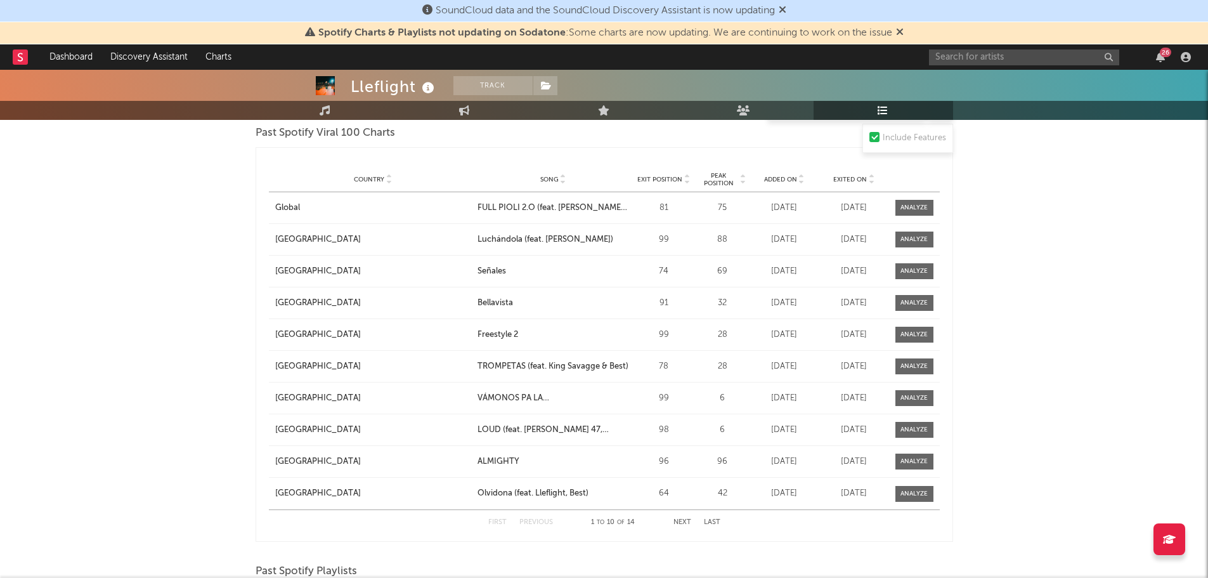
click at [765, 176] on span "Added On" at bounding box center [780, 180] width 33 height 8
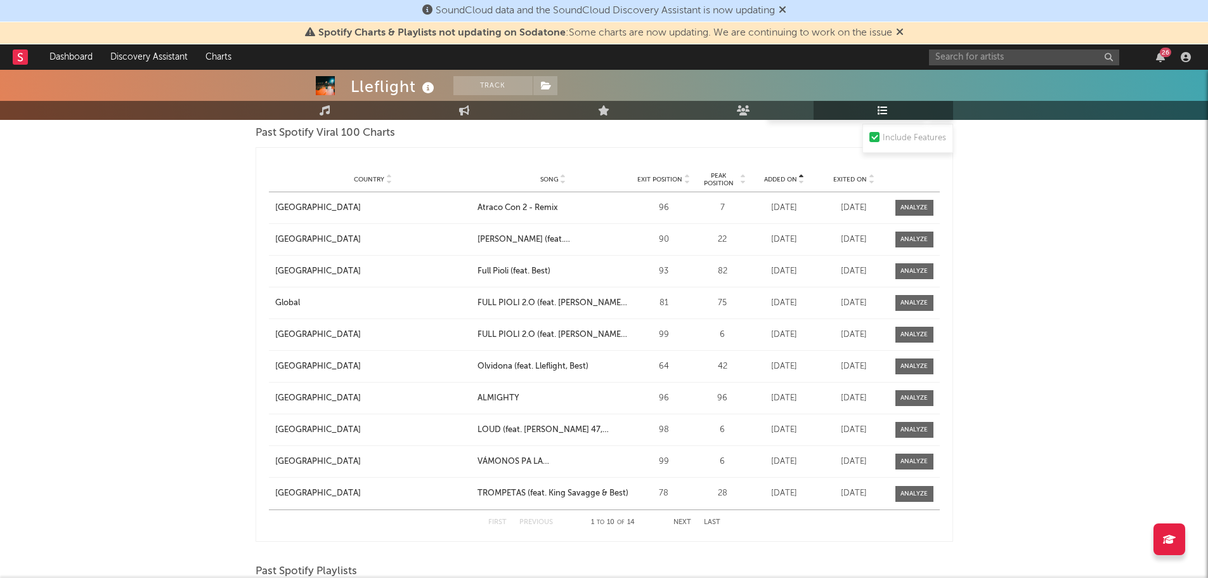
click at [765, 176] on span "Added On" at bounding box center [780, 180] width 33 height 8
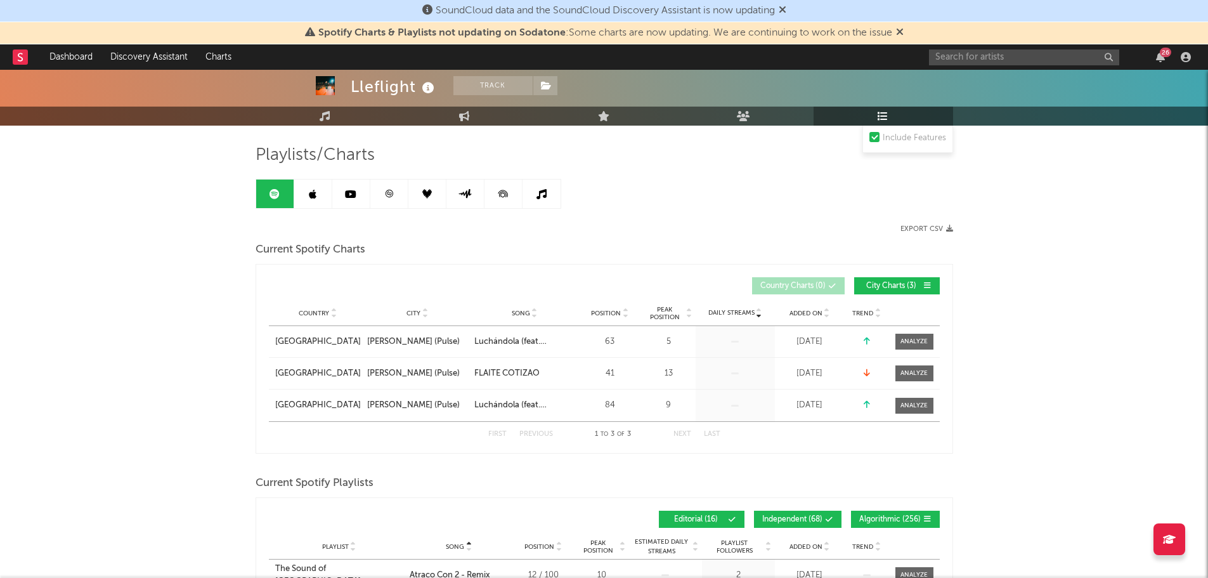
scroll to position [0, 0]
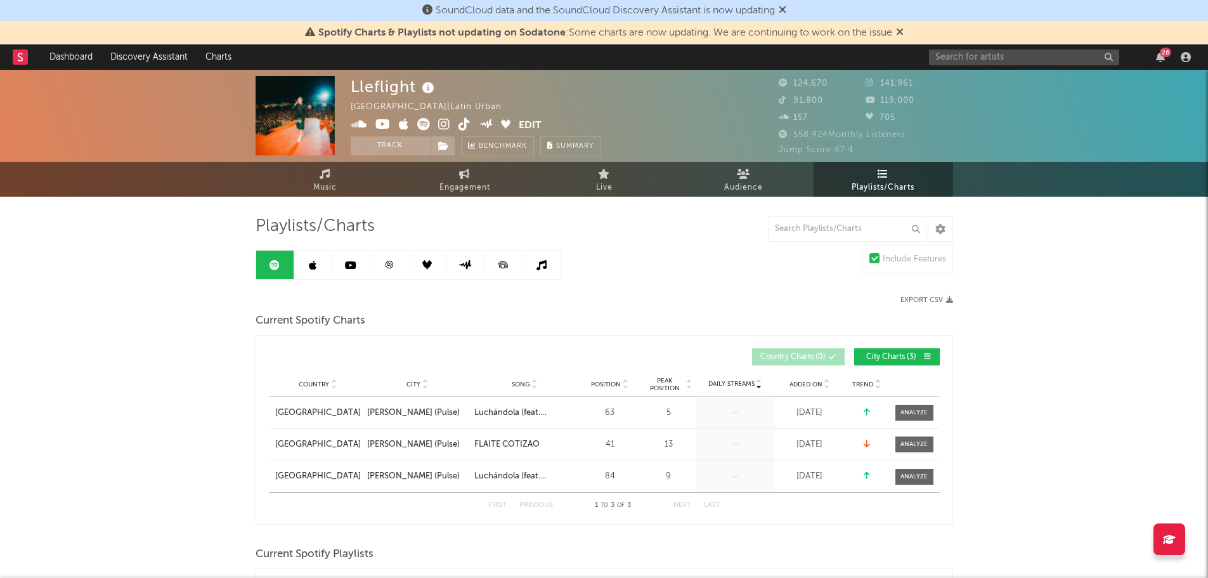
click at [346, 263] on icon at bounding box center [350, 265] width 11 height 10
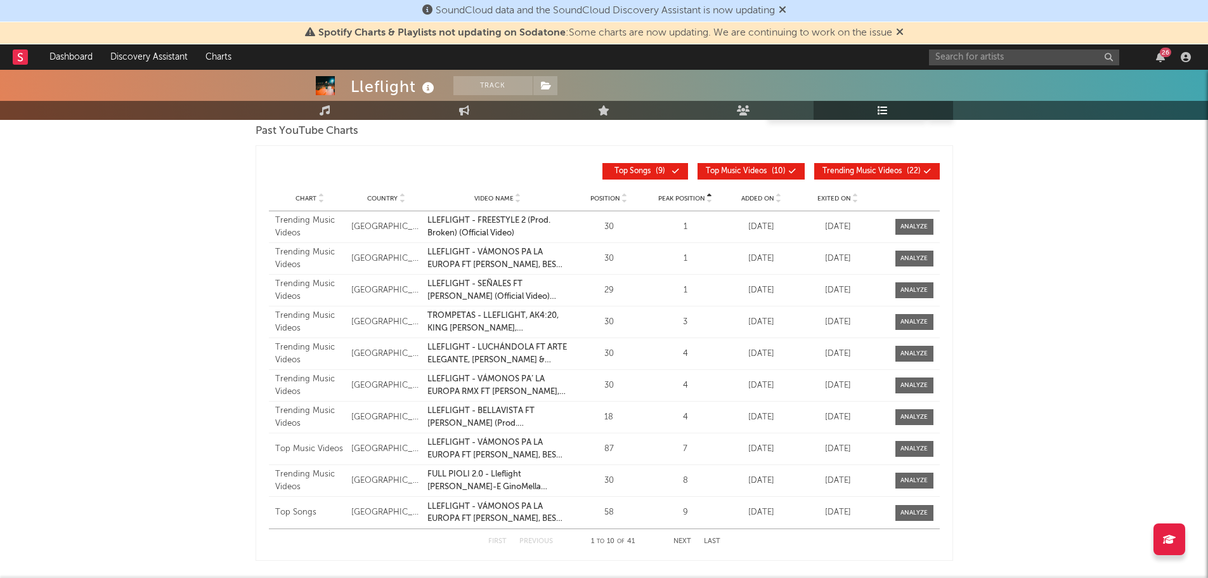
scroll to position [190, 0]
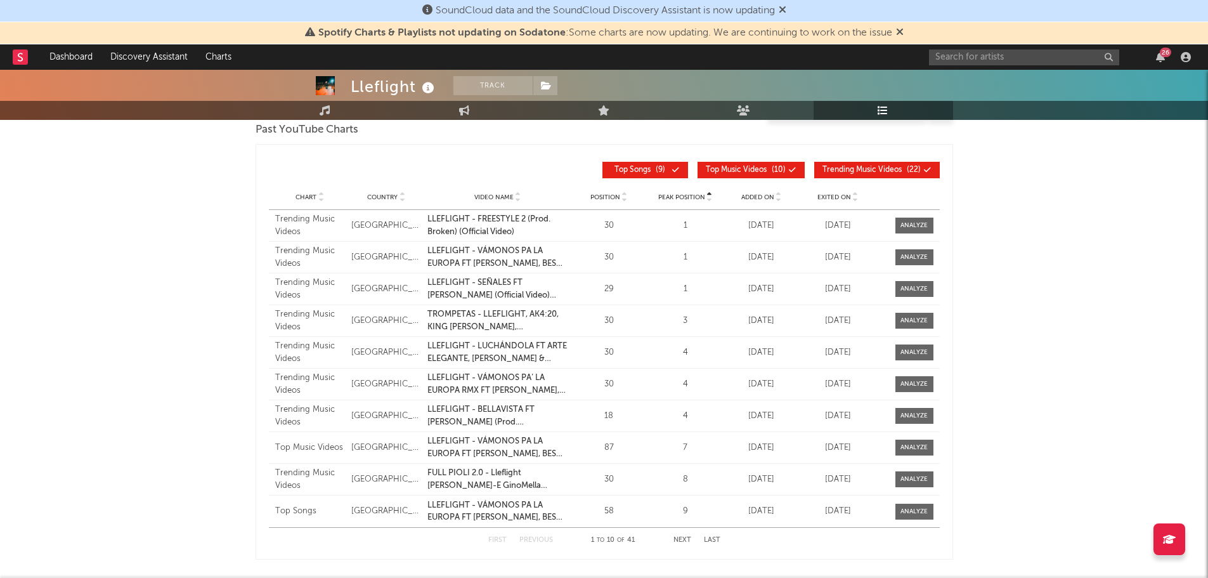
click at [747, 202] on div "Chart Country Video Name Position Peak Position Weekly Views % Views Change Add…" at bounding box center [604, 196] width 671 height 25
click at [756, 196] on span "Added On" at bounding box center [757, 197] width 33 height 8
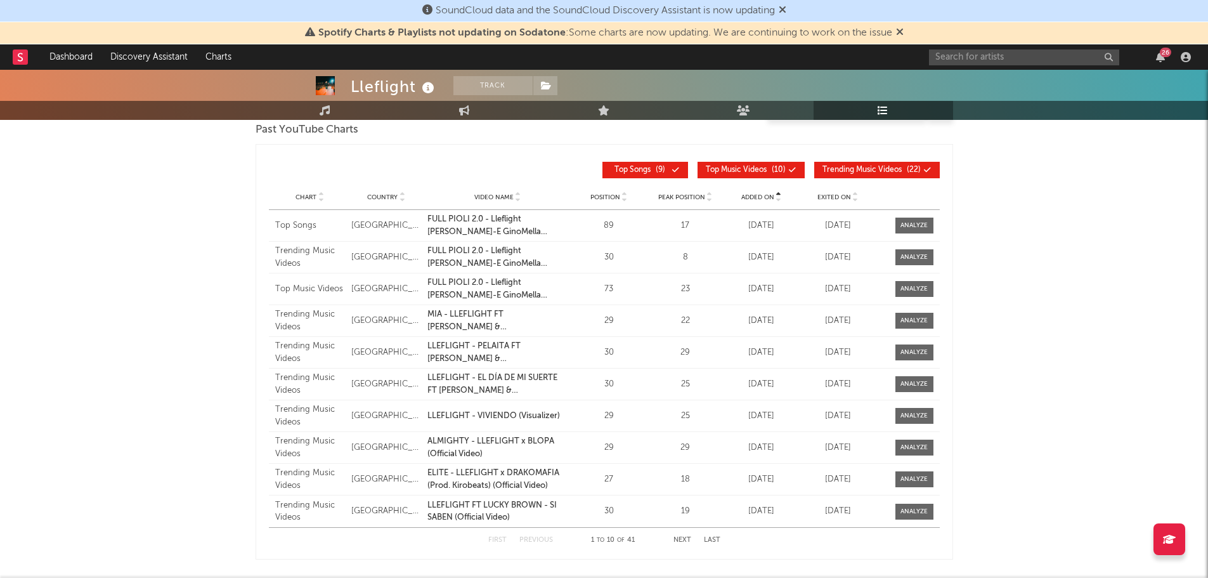
click at [756, 196] on span "Added On" at bounding box center [757, 197] width 33 height 8
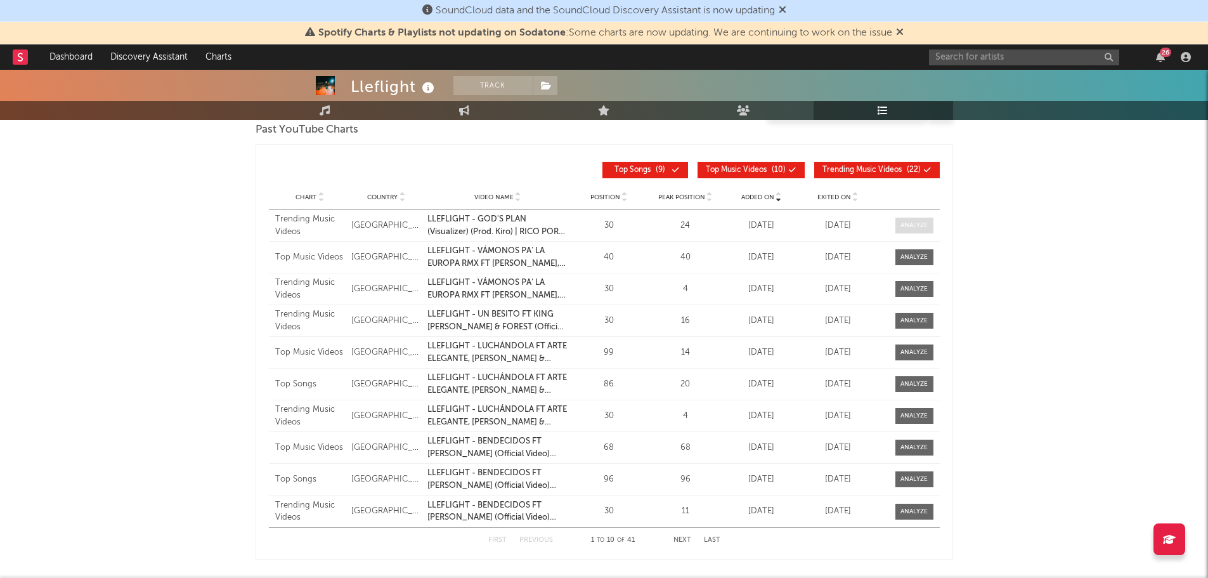
click at [910, 222] on div at bounding box center [913, 226] width 27 height 10
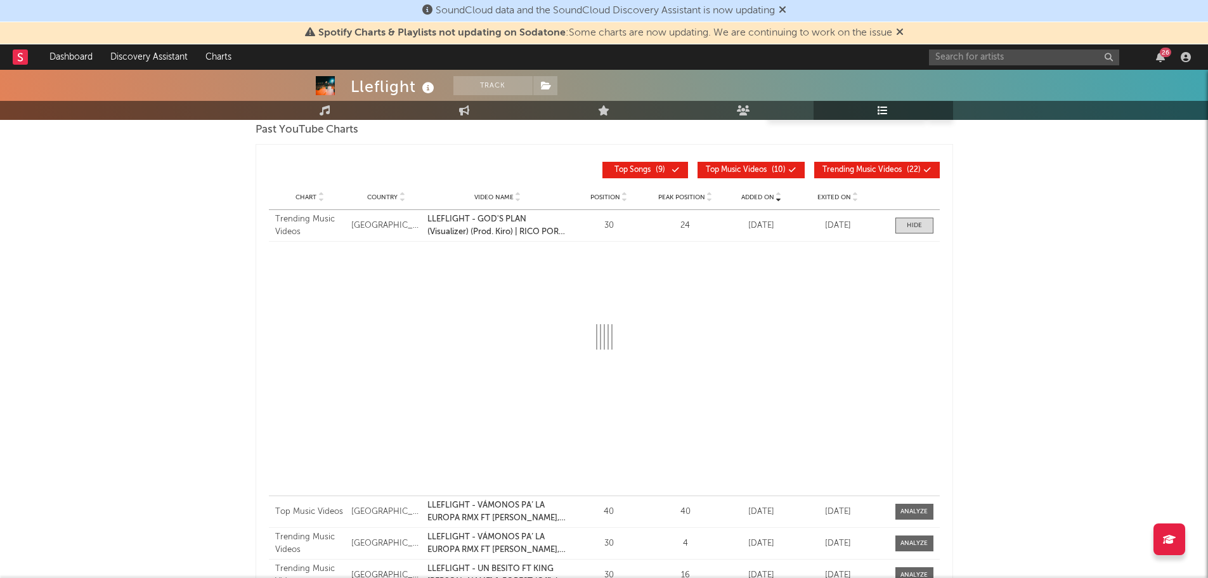
select select "1w"
